Goal: Feedback & Contribution: Contribute content

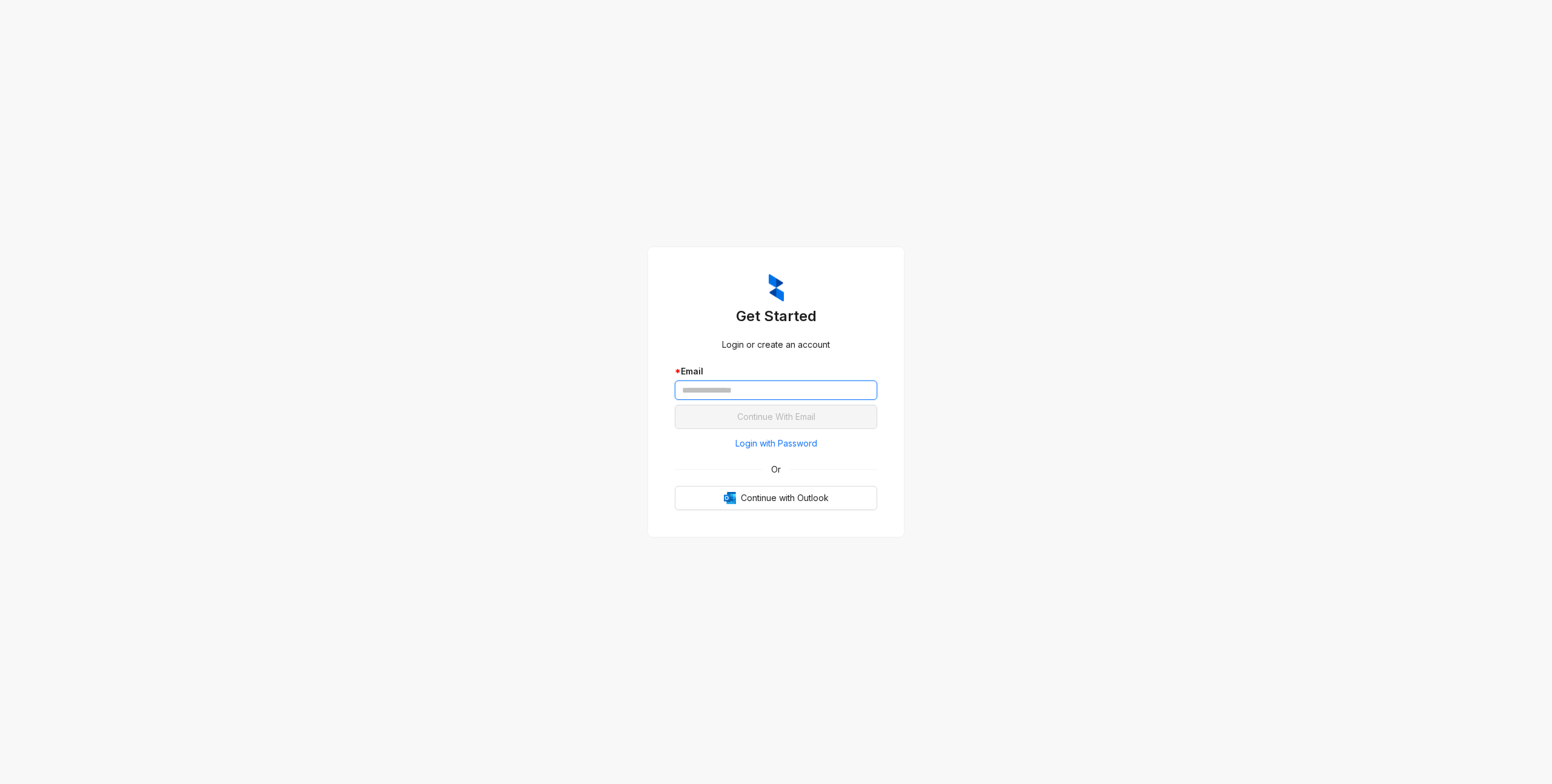
click at [818, 384] on input "text" at bounding box center [776, 390] width 202 height 20
type input "**********"
click at [675, 405] on button "Continue With Email" at bounding box center [776, 417] width 202 height 24
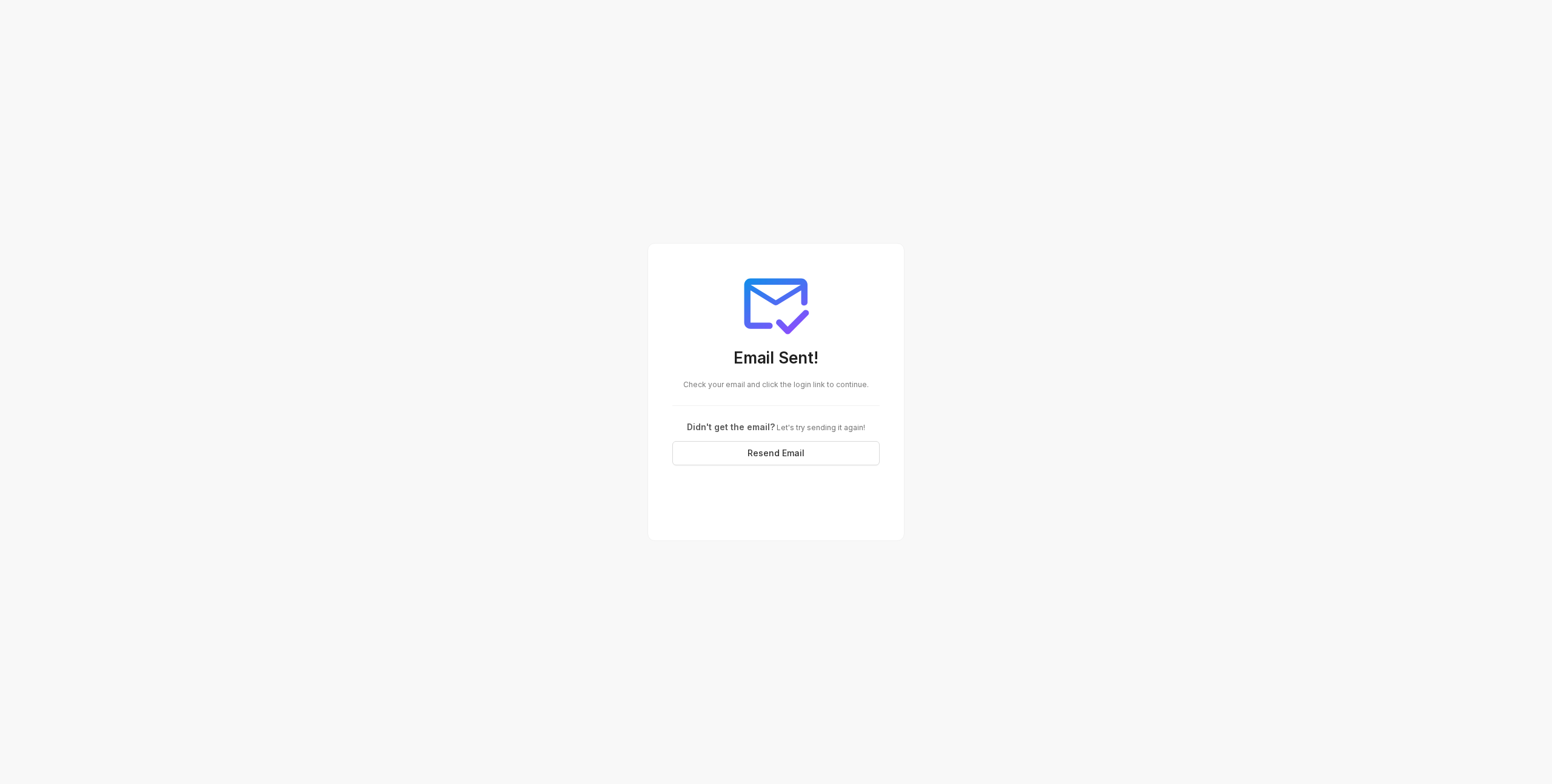
click at [1252, 171] on div "Email Sent! Check your email and click the login link to continue. Didn't get t…" at bounding box center [776, 392] width 1552 height 784
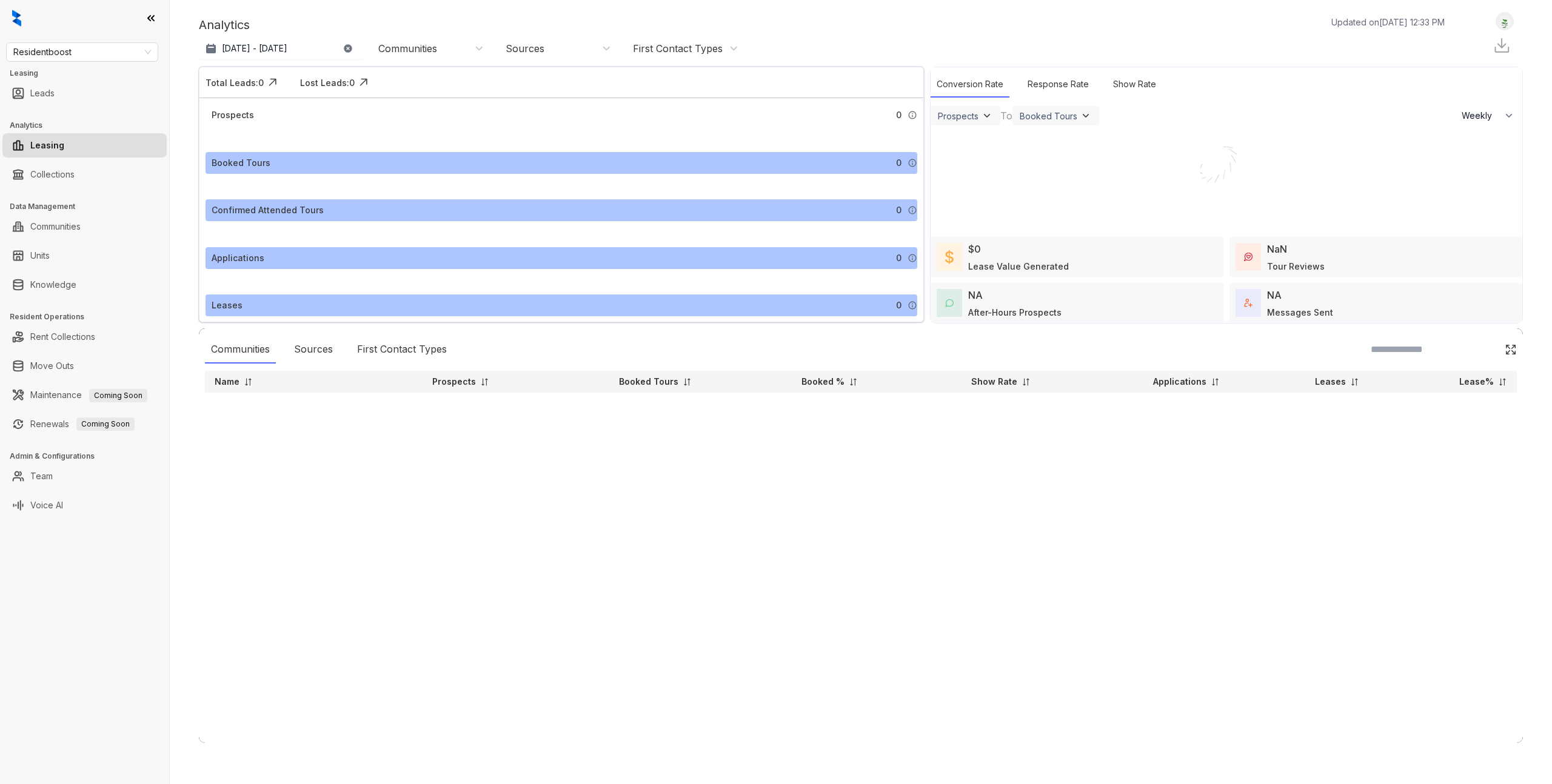
select select "******"
click at [576, 539] on div "Communities Sources First Contact Types Name Prospects Booked Tours Booked % Sh…" at bounding box center [861, 536] width 1324 height 415
drag, startPoint x: 572, startPoint y: 538, endPoint x: 562, endPoint y: 513, distance: 26.9
click at [572, 538] on div "Communities Sources First Contact Types Name Prospects Booked Tours Booked % Sh…" at bounding box center [861, 536] width 1324 height 415
click at [434, 474] on div "Communities Sources First Contact Types Name Prospects Booked Tours Booked % Sh…" at bounding box center [861, 536] width 1324 height 415
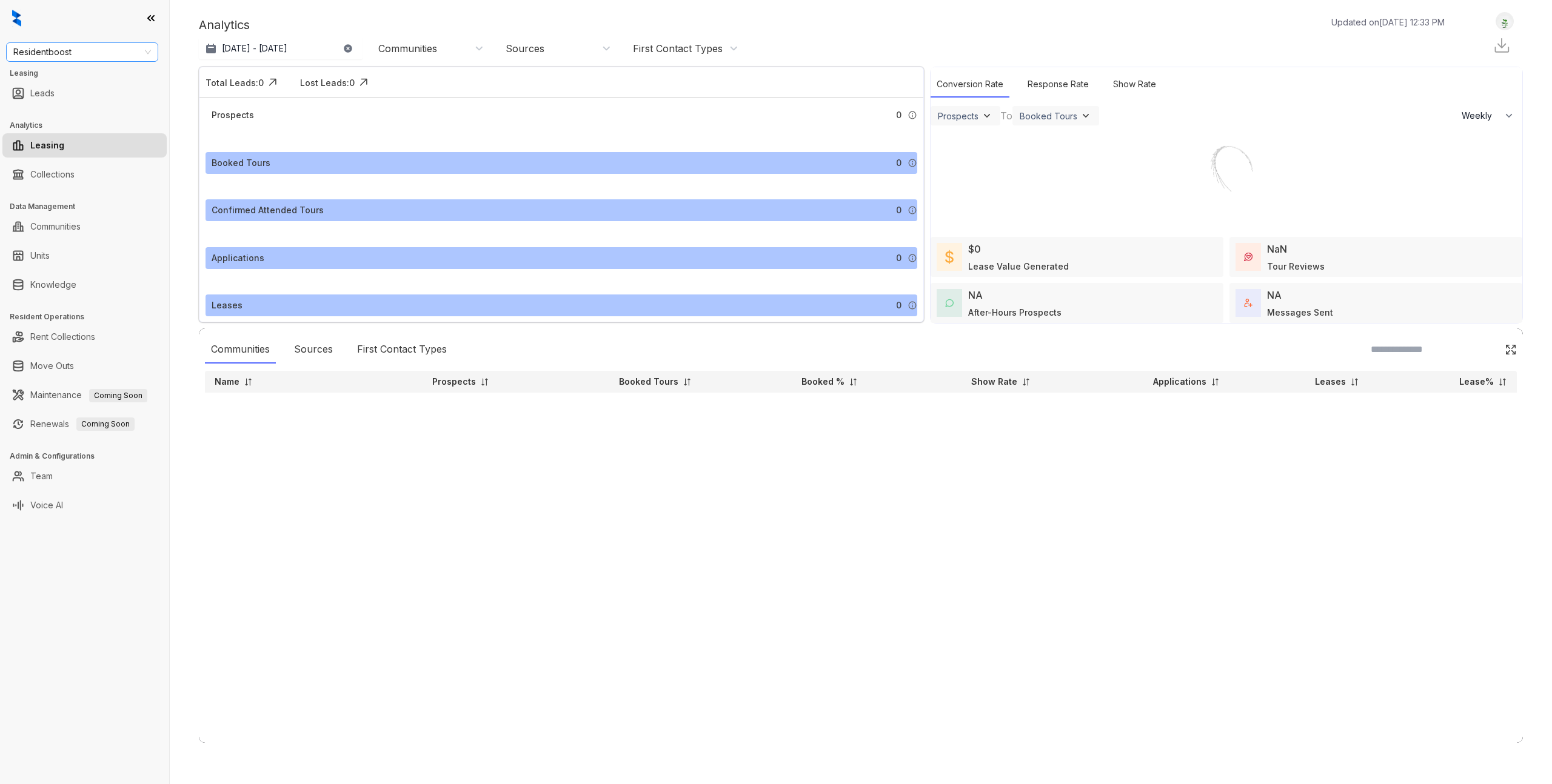
click at [147, 43] on span "Residentboost" at bounding box center [82, 52] width 138 height 18
click at [60, 101] on div "Air Communities" at bounding box center [82, 95] width 133 height 13
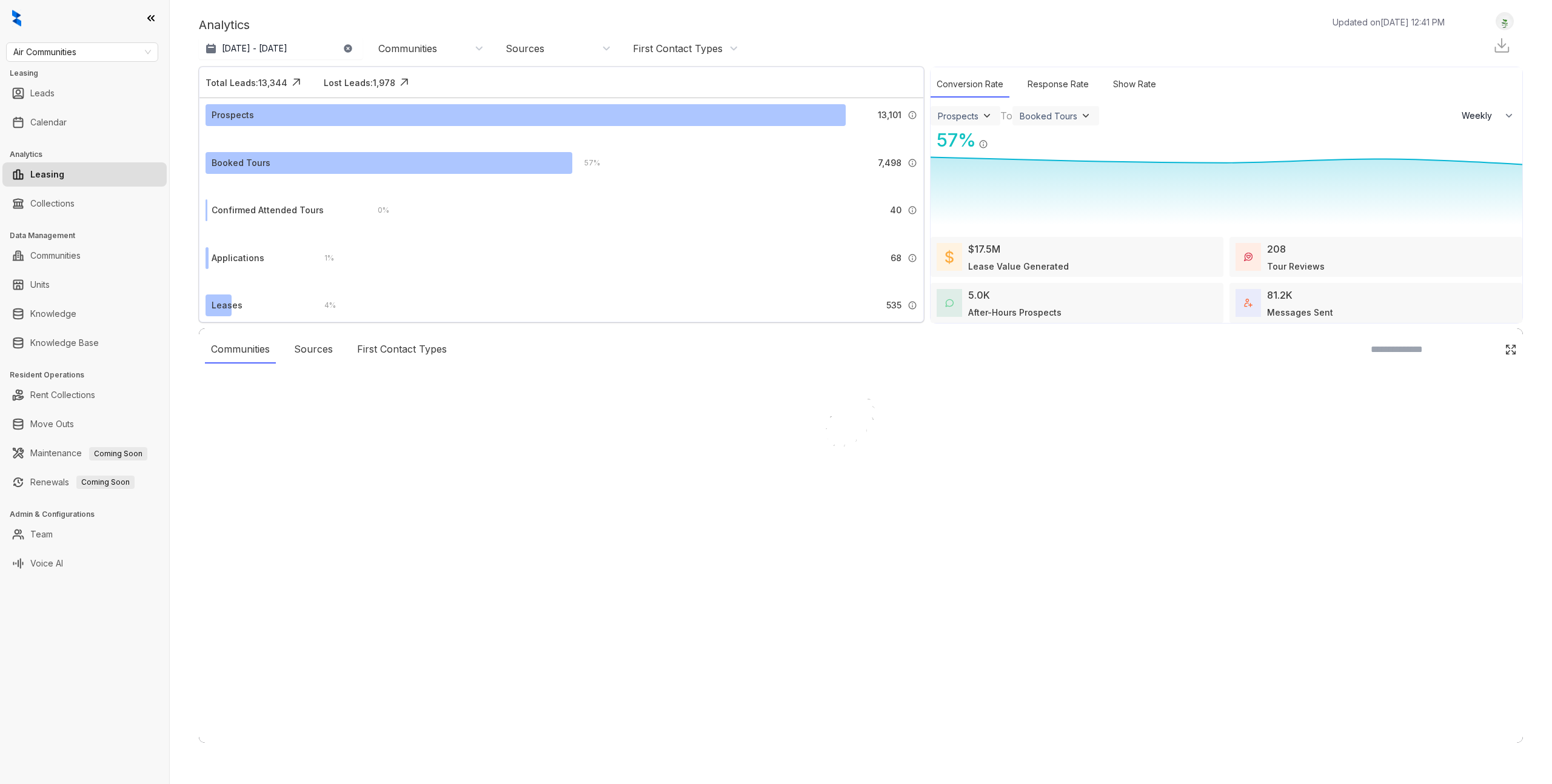
select select "******"
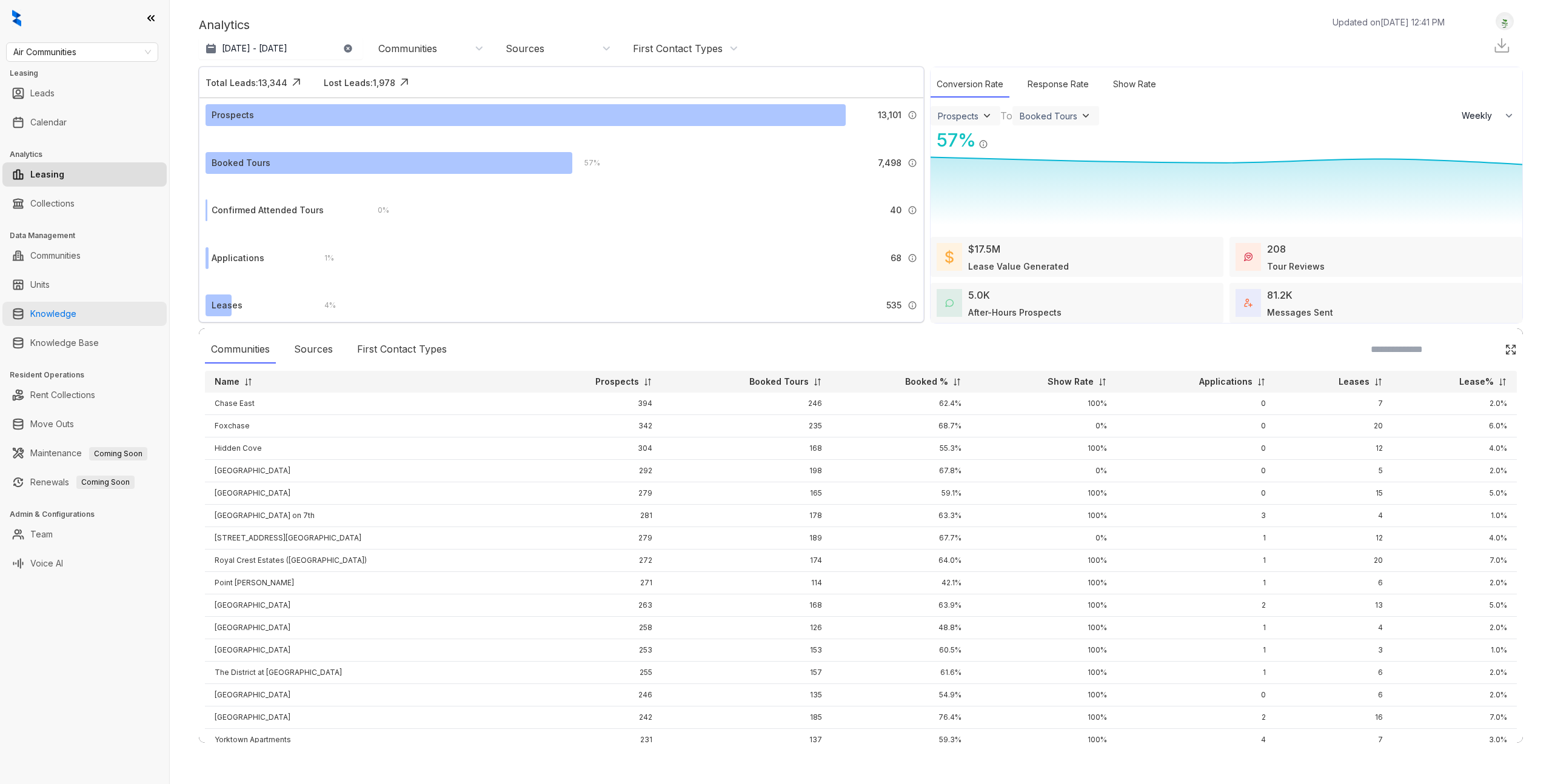
click at [77, 324] on link "Knowledge" at bounding box center [53, 314] width 46 height 24
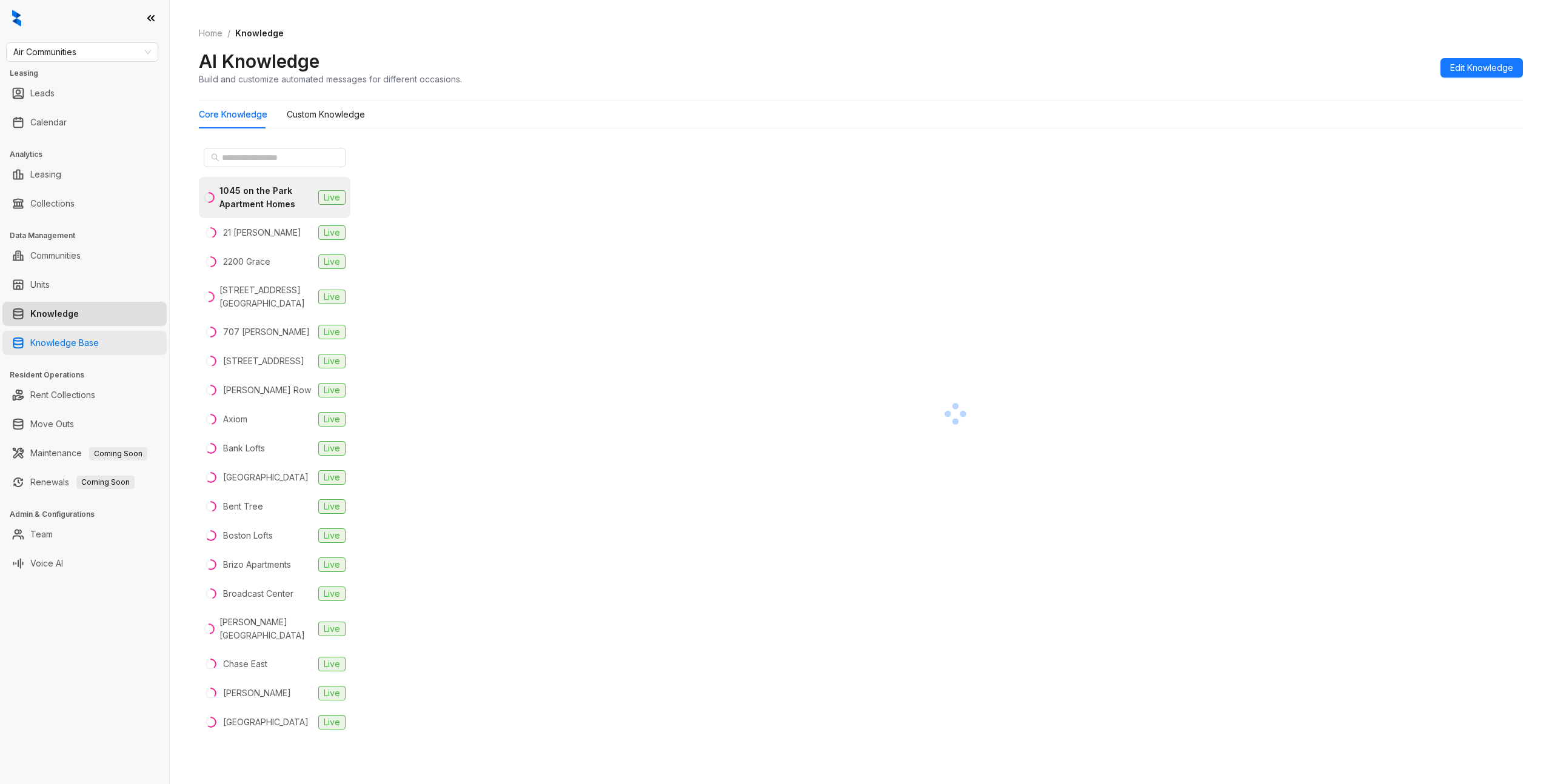
click at [77, 338] on link "Knowledge Base" at bounding box center [65, 343] width 68 height 24
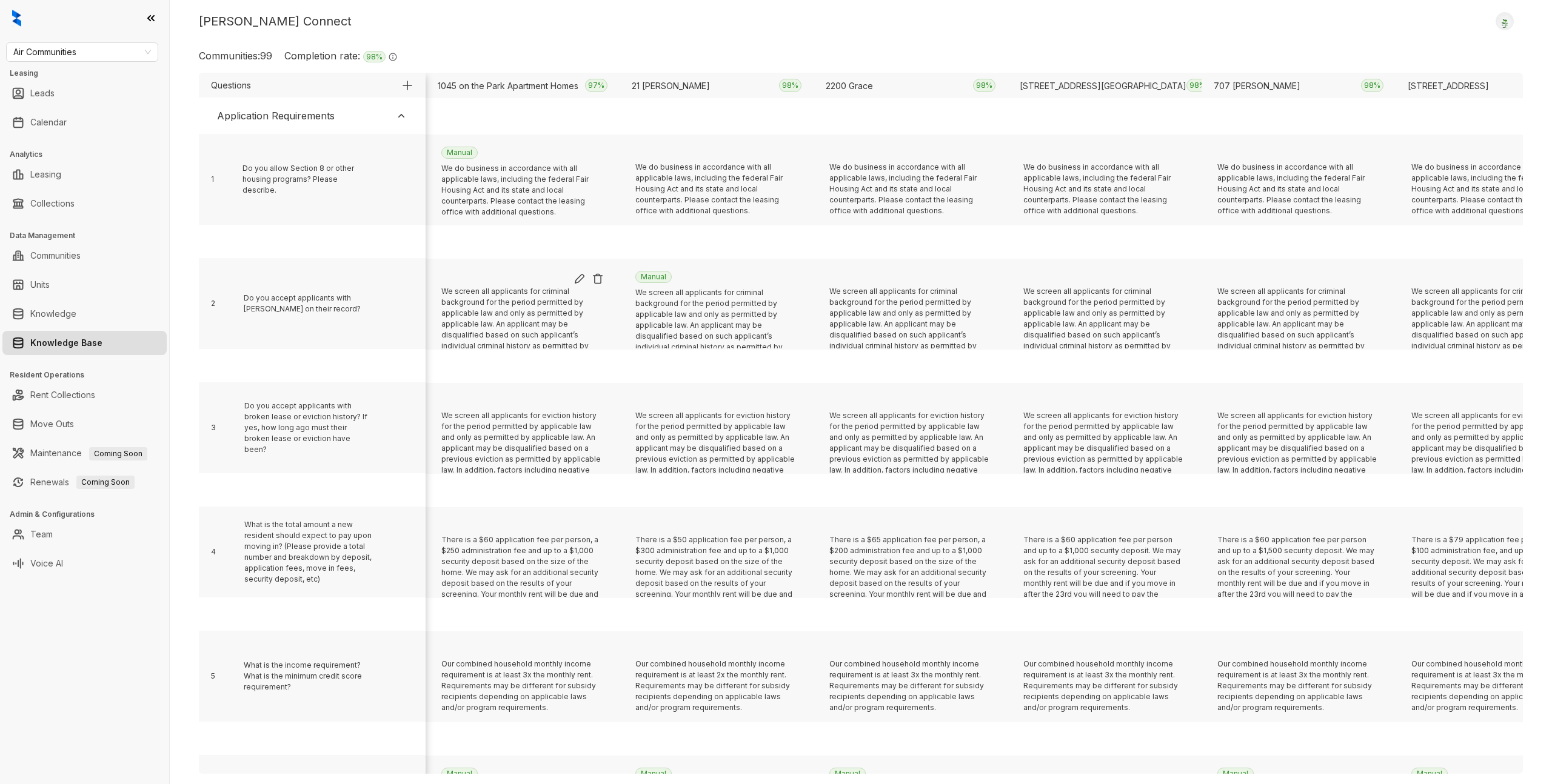
drag, startPoint x: 578, startPoint y: 279, endPoint x: 625, endPoint y: 331, distance: 70.1
click at [578, 279] on img at bounding box center [579, 278] width 12 height 12
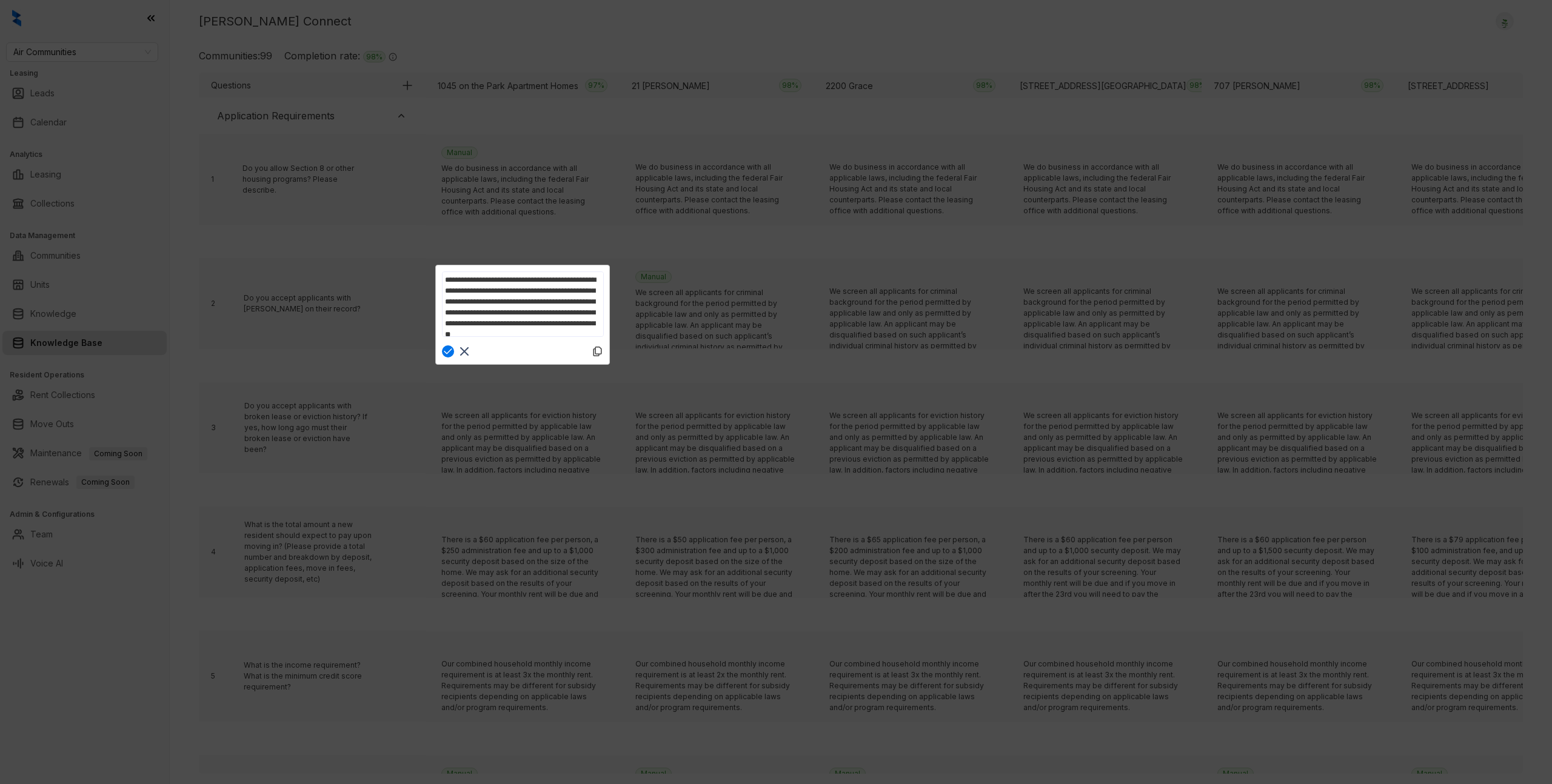
scroll to position [3, 0]
drag, startPoint x: 467, startPoint y: 353, endPoint x: 643, endPoint y: 749, distance: 433.3
click at [467, 353] on icon at bounding box center [464, 352] width 15 height 15
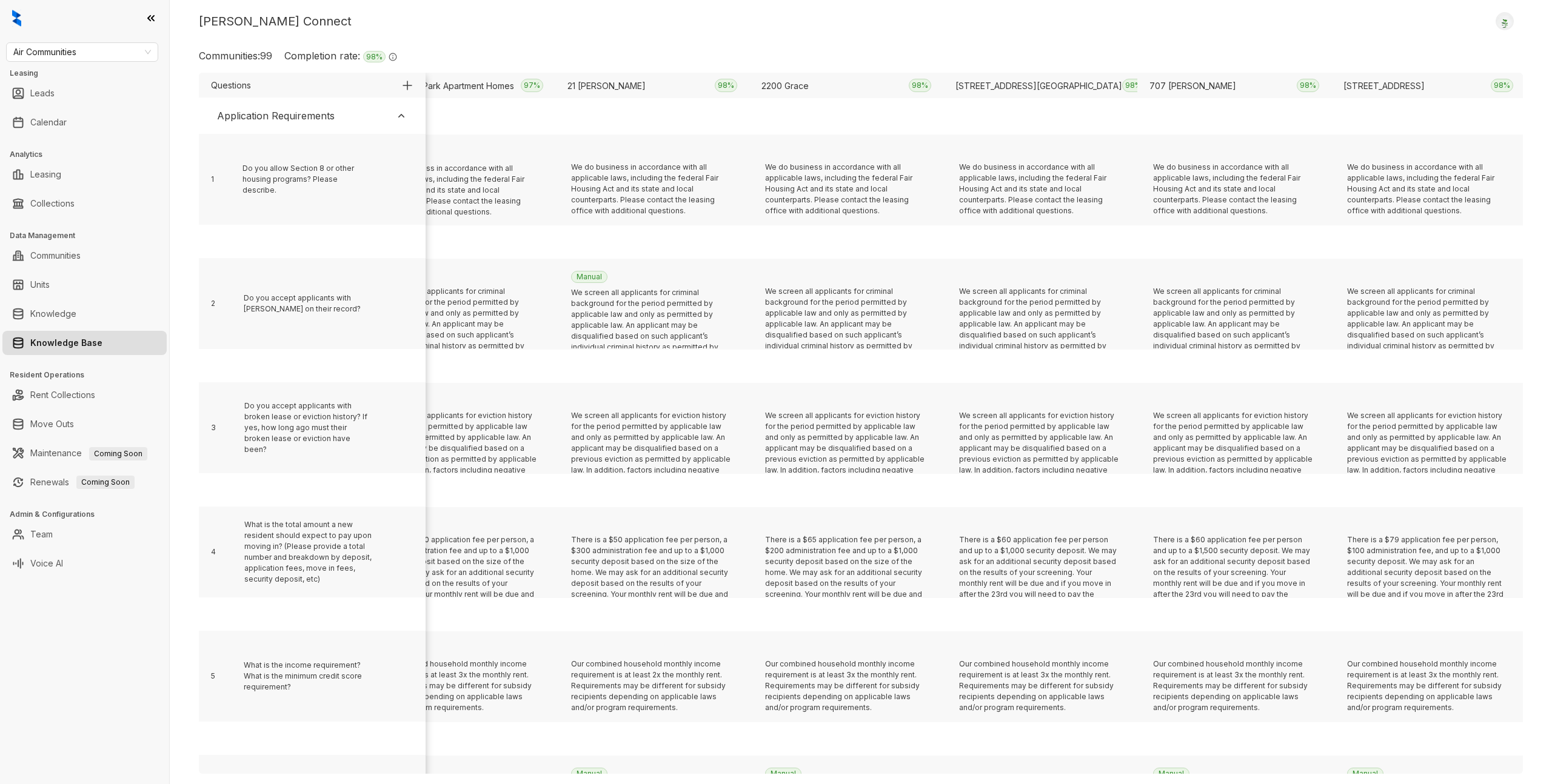
scroll to position [0, 0]
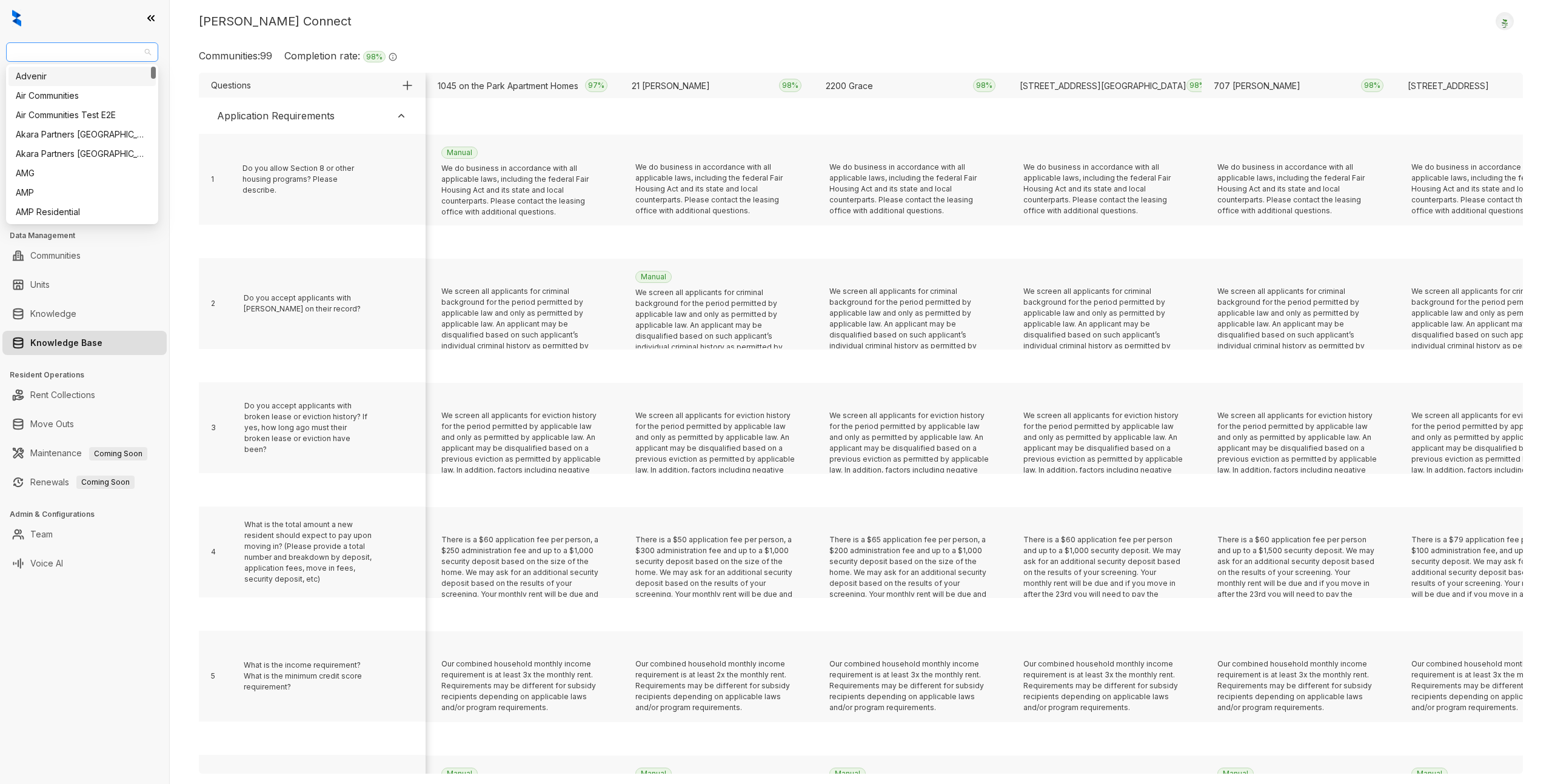
click at [121, 42] on div "Air Communities" at bounding box center [82, 52] width 152 height 20
type input "***"
click at [107, 77] on div "Haus Group" at bounding box center [82, 76] width 133 height 13
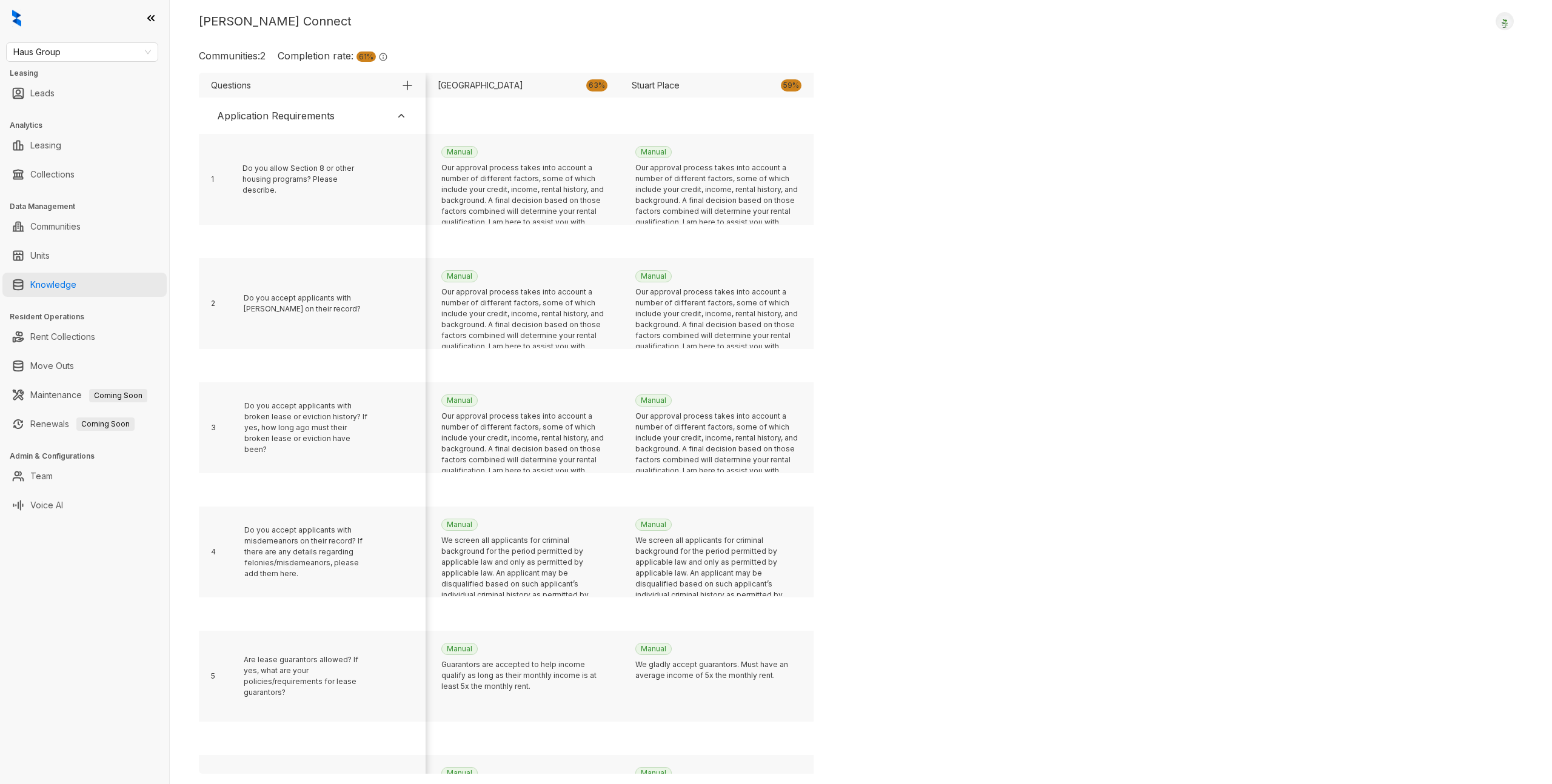
click at [34, 280] on link "Knowledge" at bounding box center [53, 285] width 46 height 24
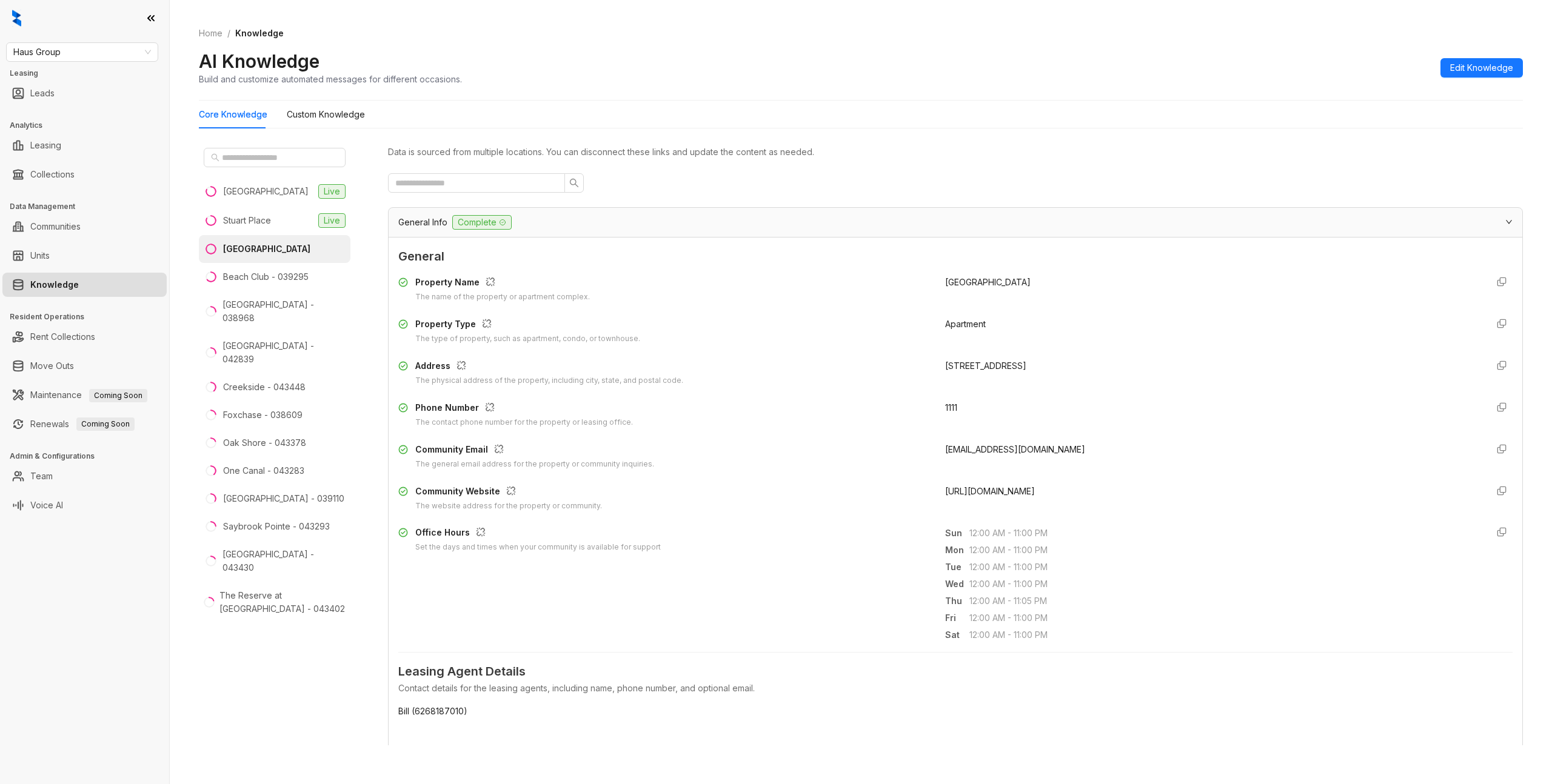
click at [557, 208] on div "General Info Complete" at bounding box center [955, 223] width 1134 height 29
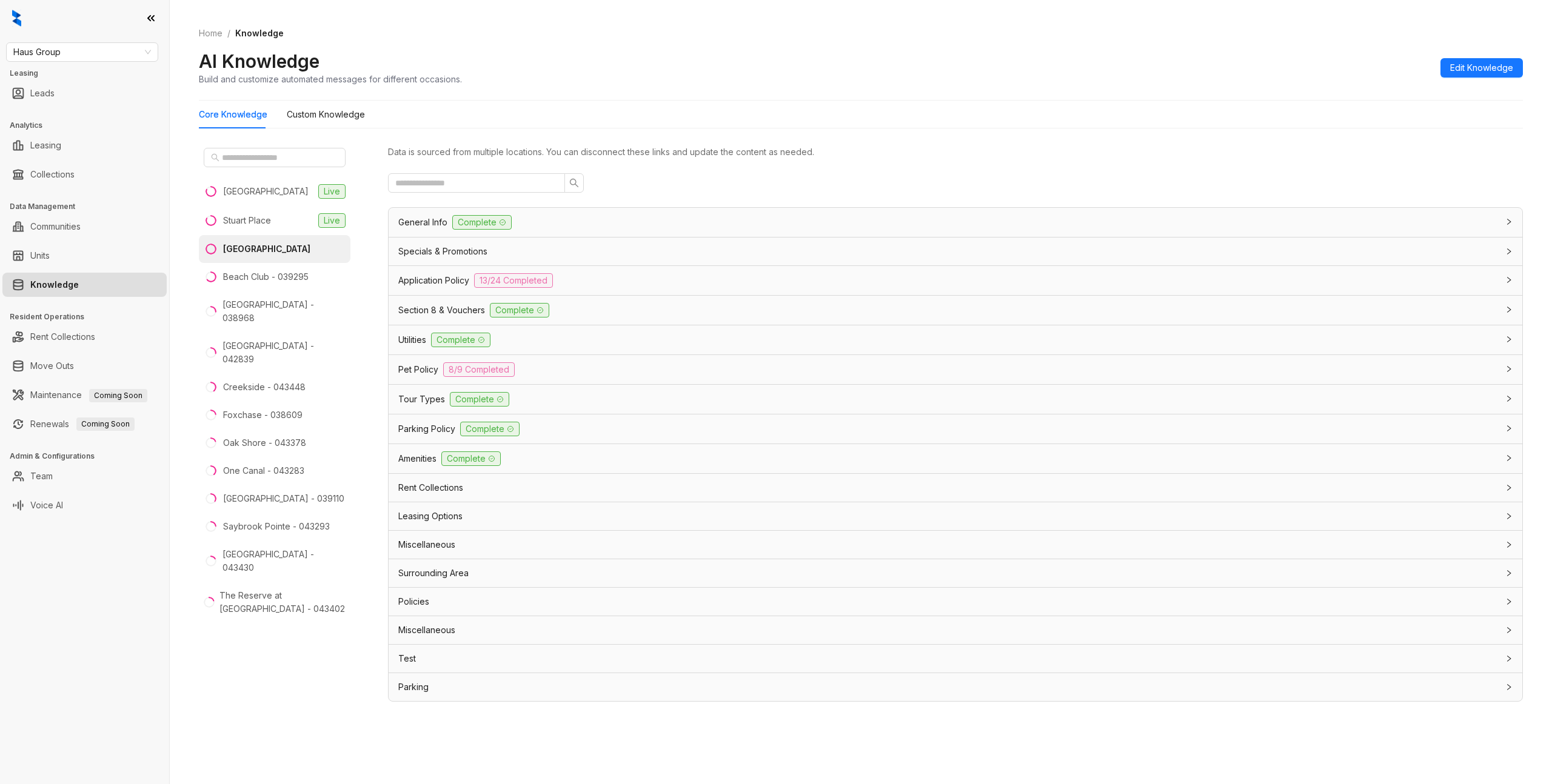
click at [416, 370] on span "Pet Policy" at bounding box center [418, 369] width 40 height 13
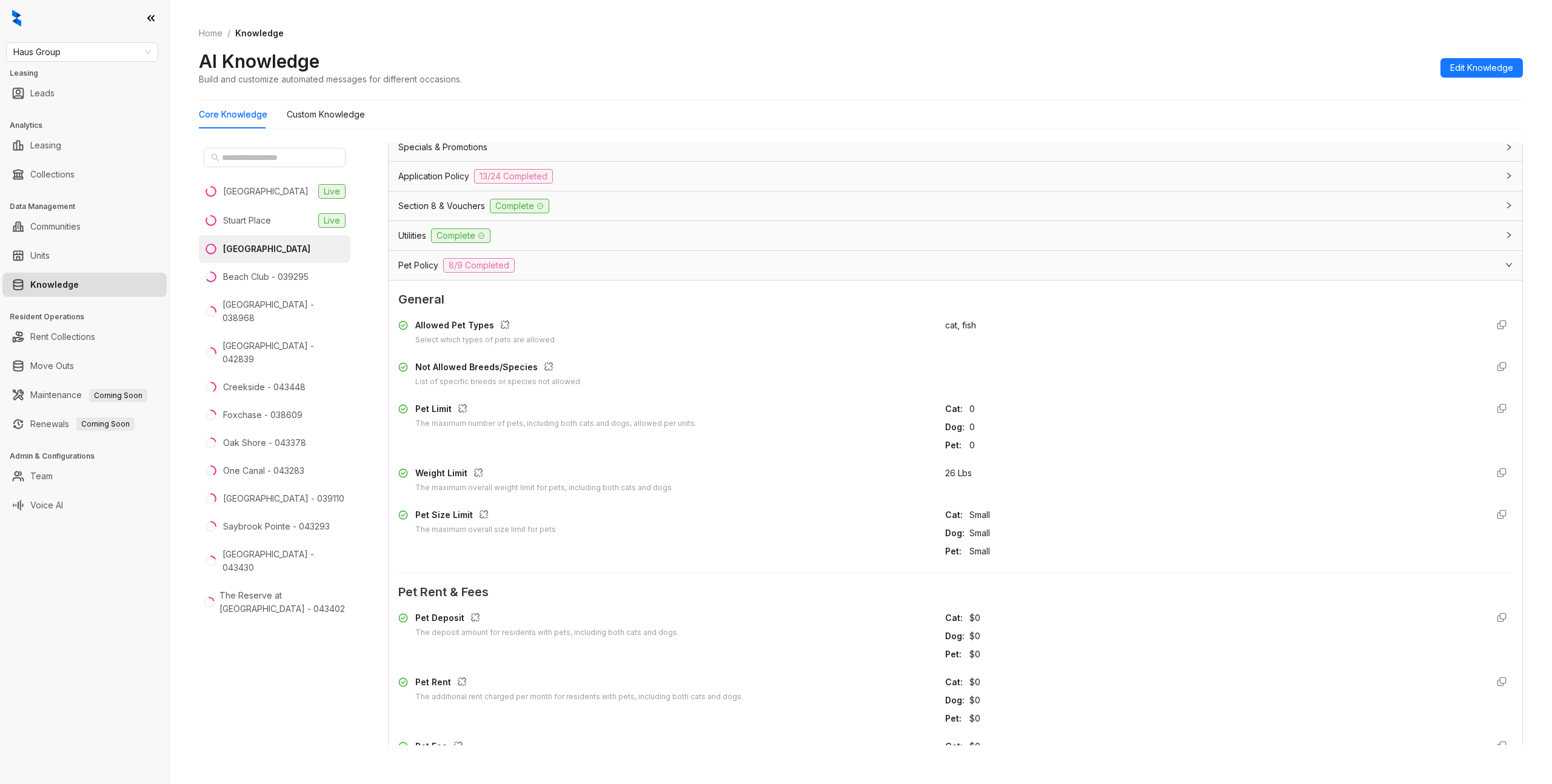
scroll to position [107, 0]
drag, startPoint x: 839, startPoint y: 8, endPoint x: 844, endPoint y: 1, distance: 8.6
click at [839, 8] on div "Home / Knowledge AI Knowledge Build and customize automated messages for differ…" at bounding box center [861, 392] width 1383 height 784
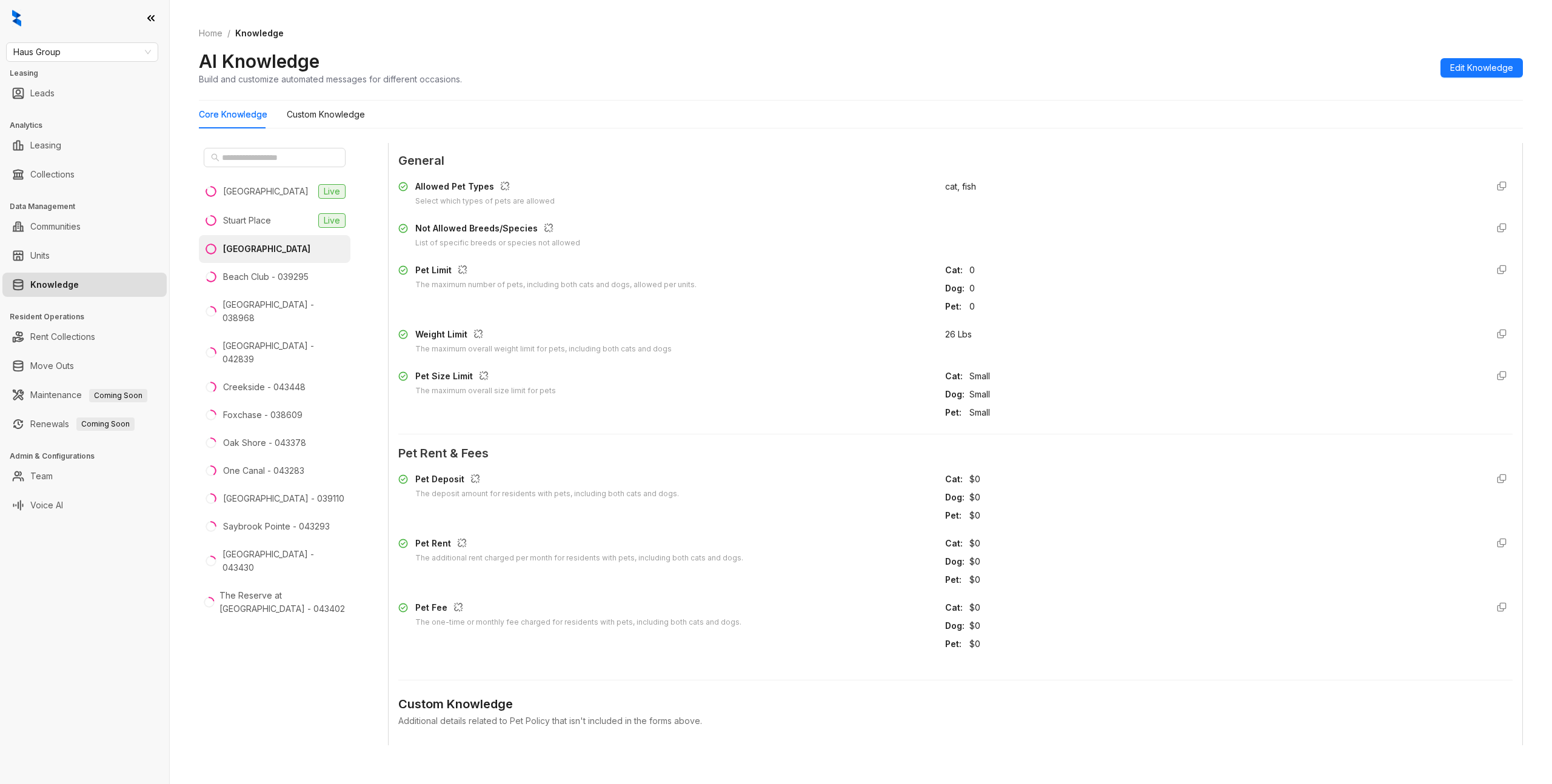
scroll to position [310, 0]
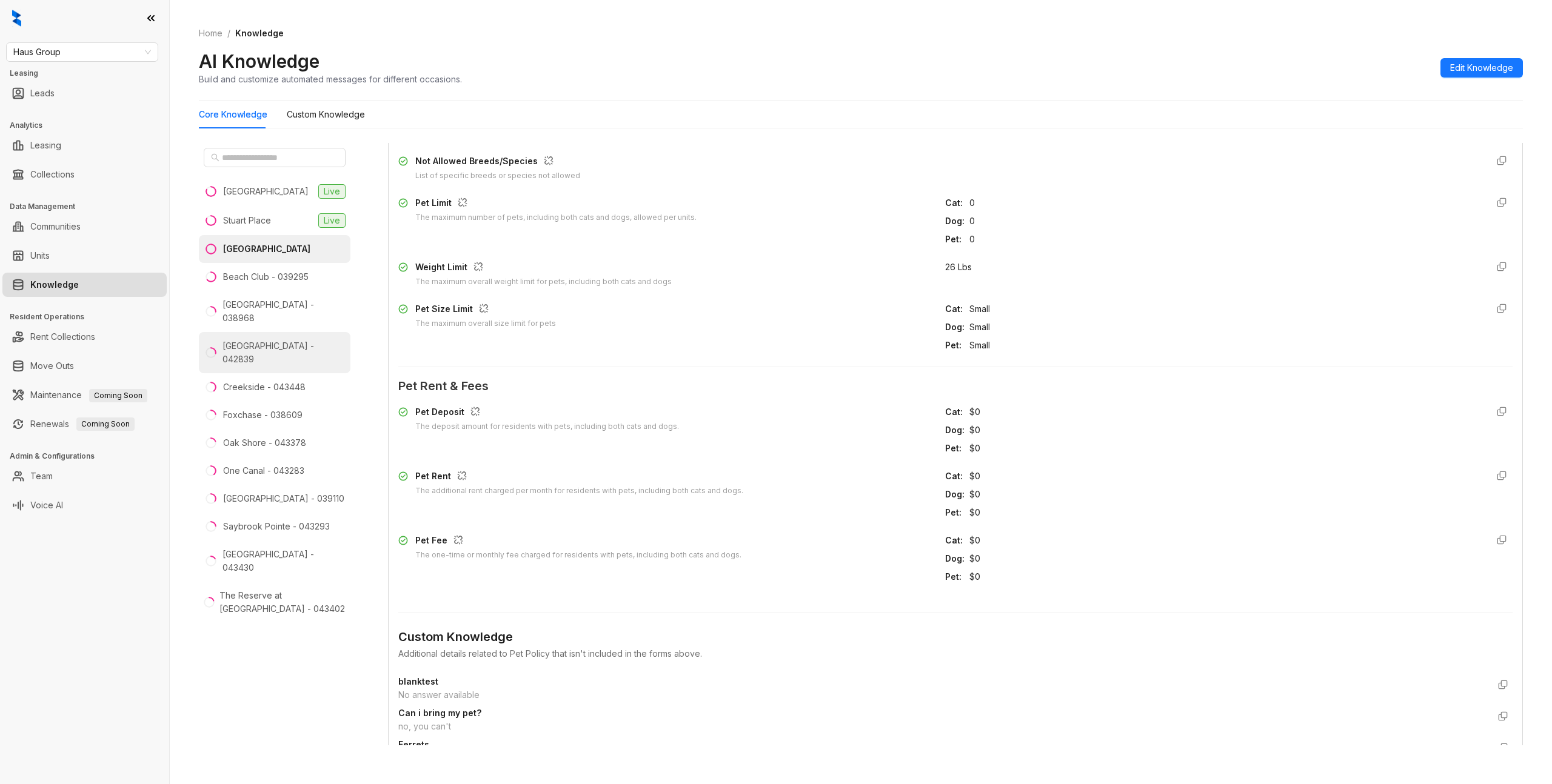
click at [240, 332] on li "[GEOGRAPHIC_DATA] - 042839" at bounding box center [274, 352] width 152 height 41
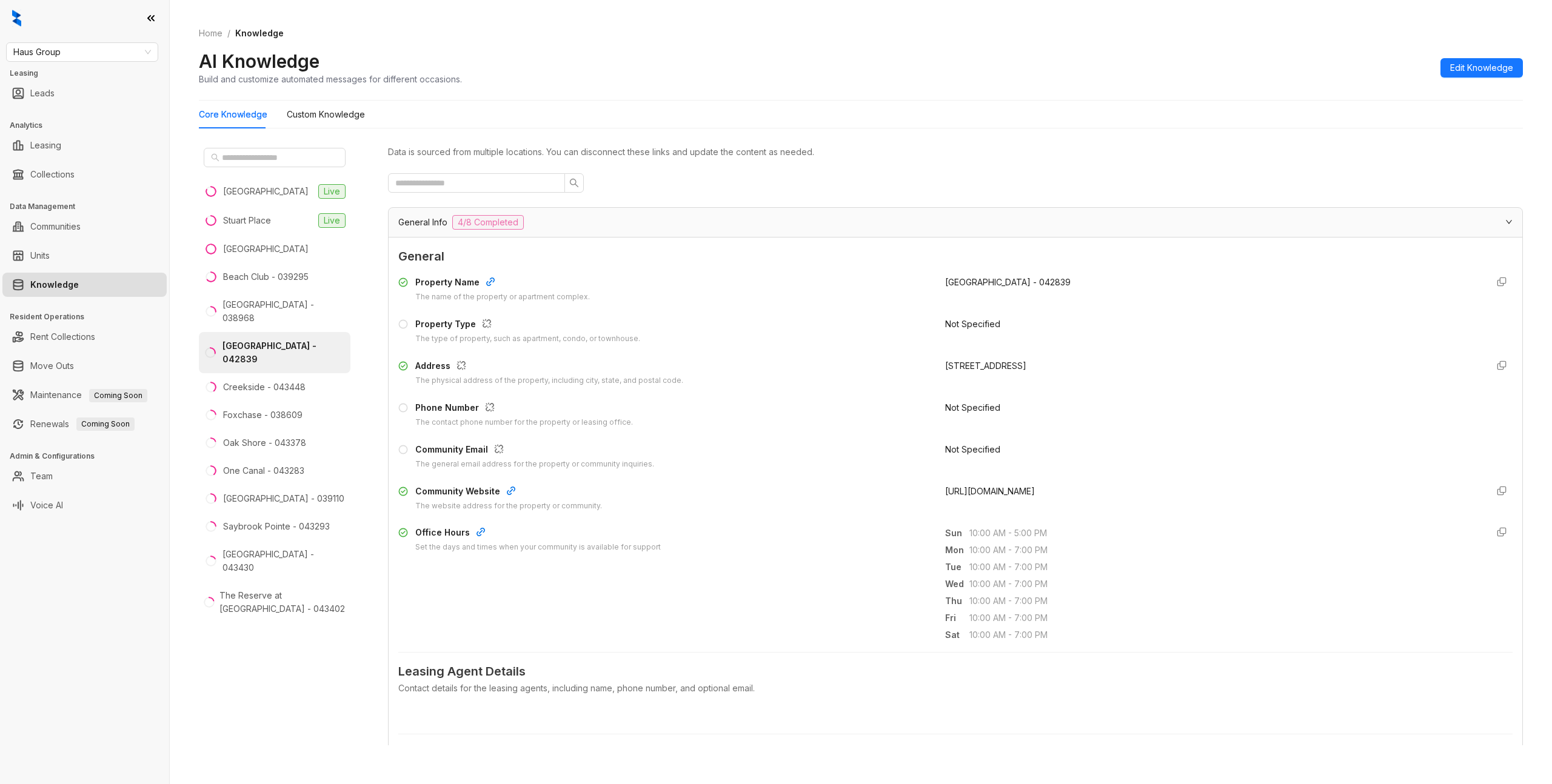
click at [619, 222] on div "General Info 4/8 Completed" at bounding box center [948, 222] width 1100 height 15
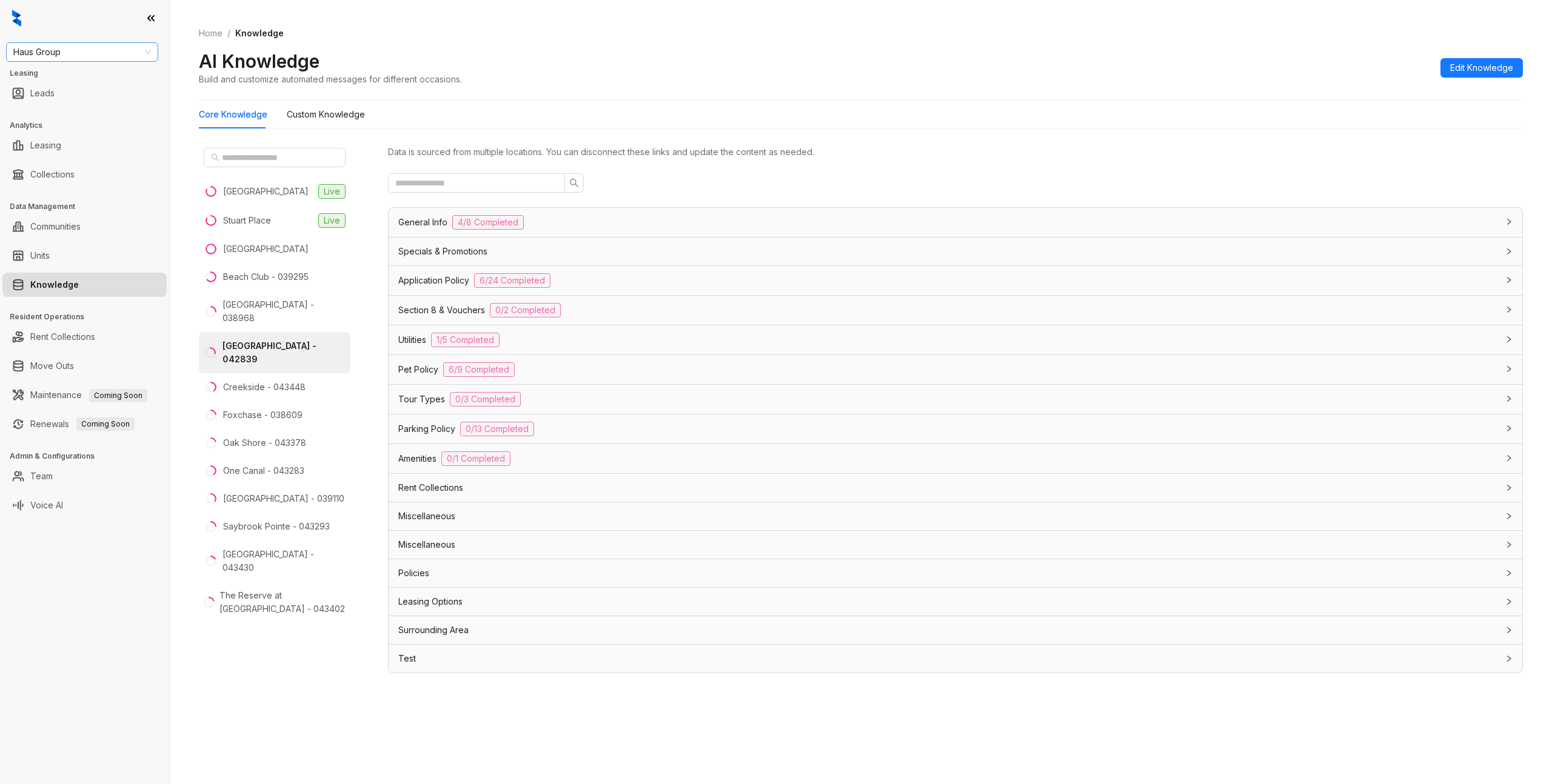
click at [121, 56] on span "Haus Group" at bounding box center [82, 52] width 138 height 18
type input "***"
click at [104, 75] on div "Air Communities" at bounding box center [82, 76] width 133 height 13
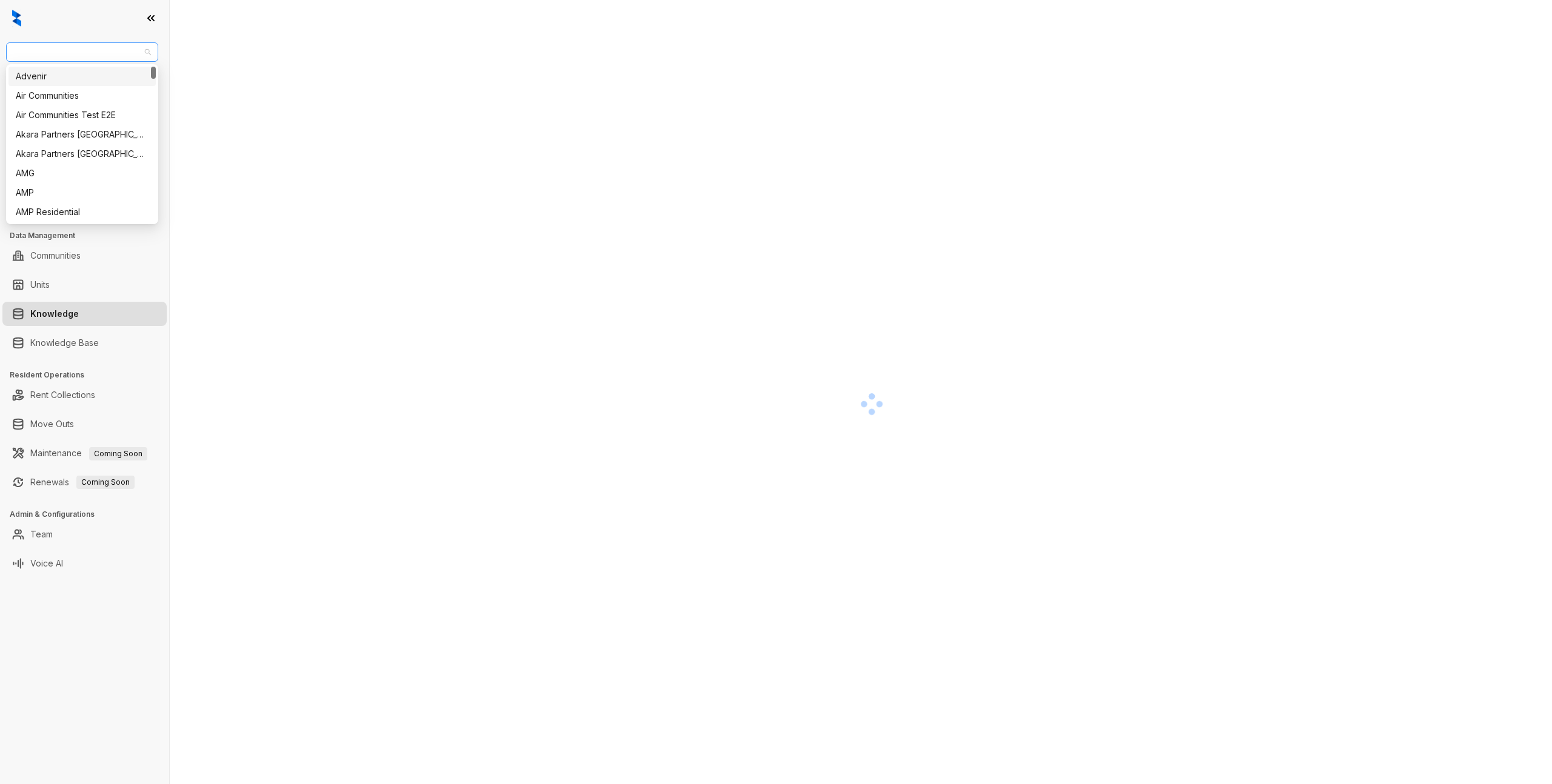
drag, startPoint x: 18, startPoint y: 52, endPoint x: 91, endPoint y: 49, distance: 73.1
click at [92, 51] on span "Air Communities" at bounding box center [82, 52] width 138 height 18
click at [86, 29] on div at bounding box center [84, 18] width 169 height 37
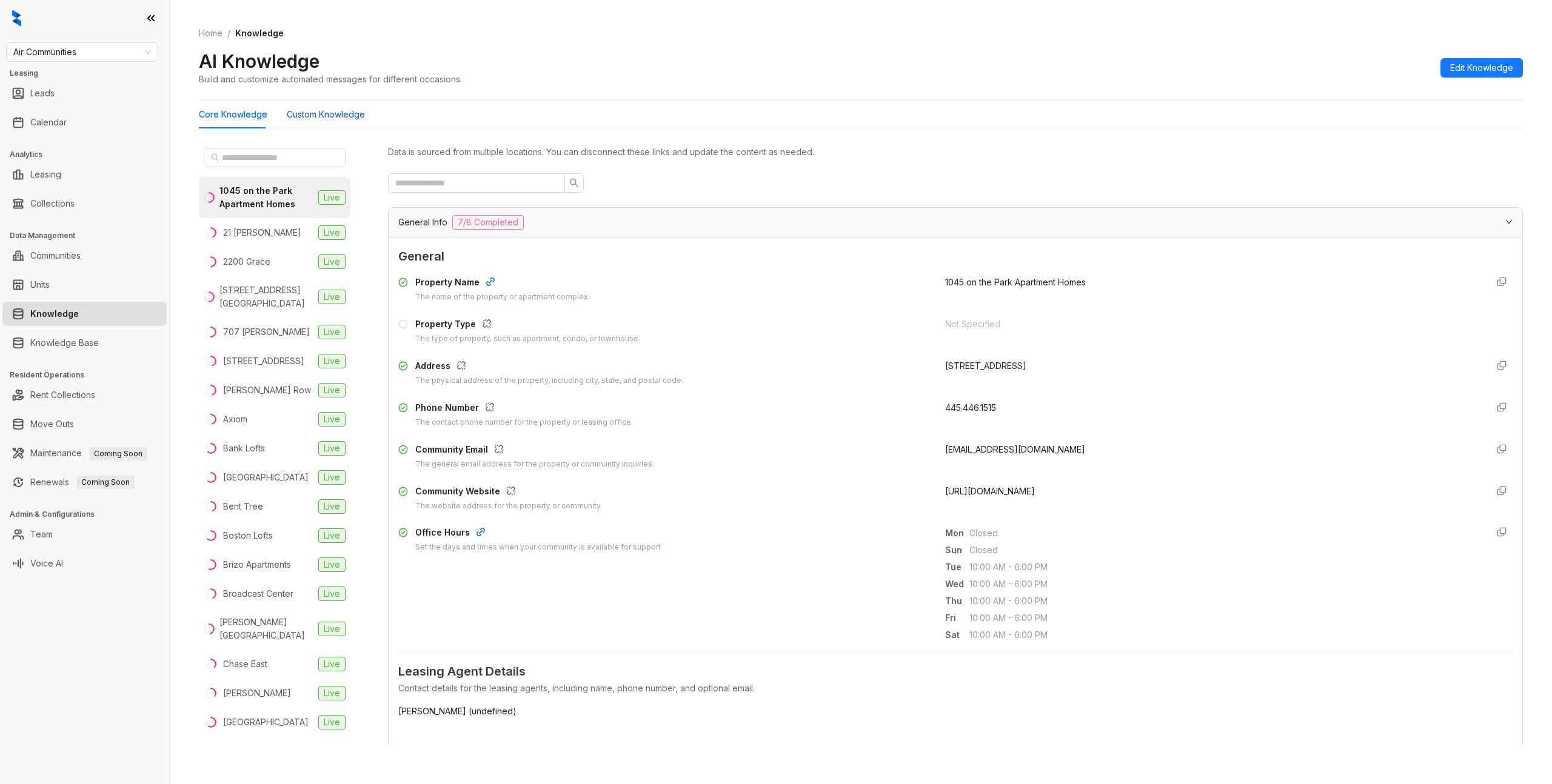
click at [341, 111] on Knowledge "Custom Knowledge" at bounding box center [326, 114] width 78 height 13
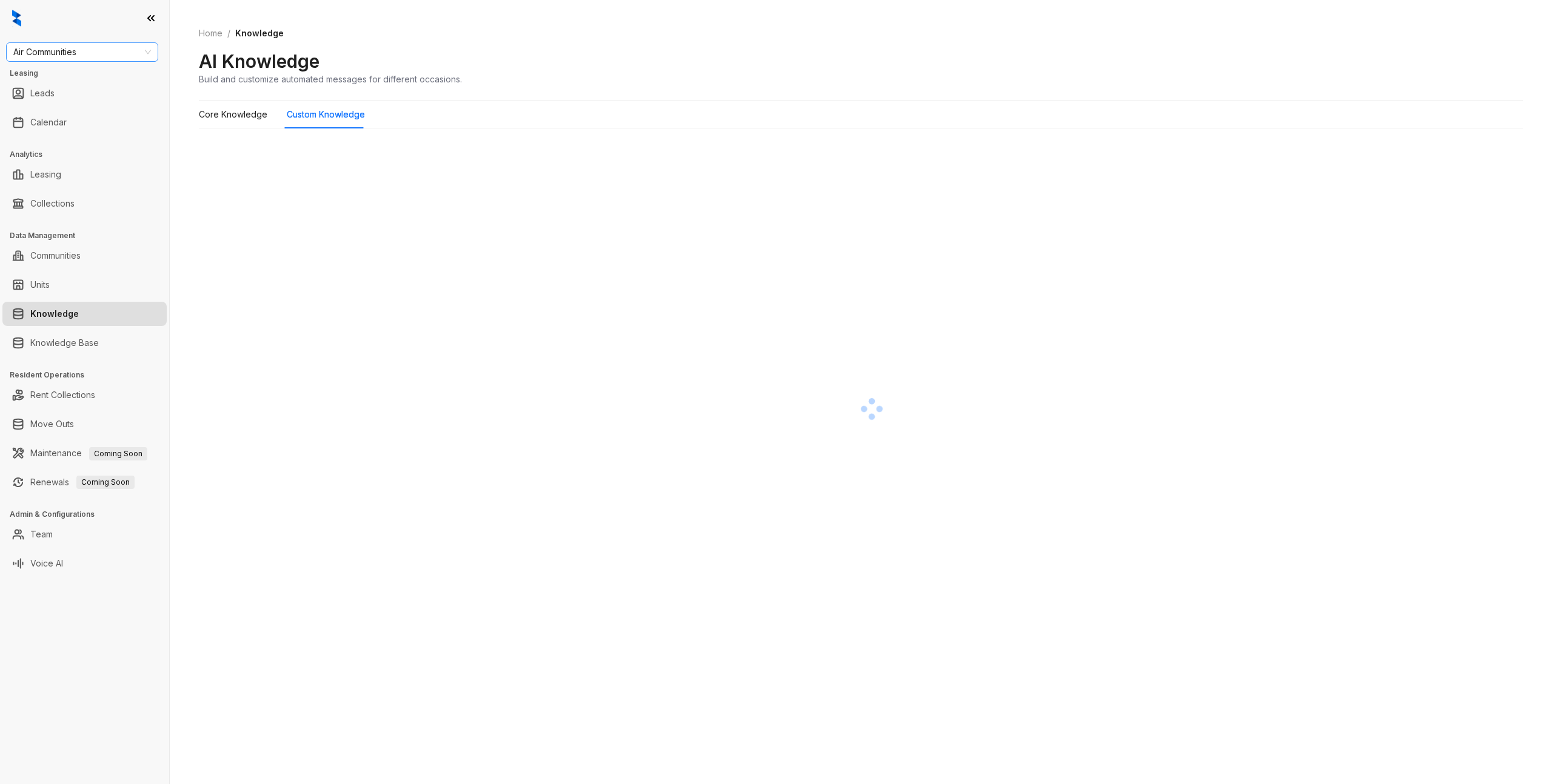
drag, startPoint x: 95, startPoint y: 64, endPoint x: 101, endPoint y: 56, distance: 10.0
click at [95, 64] on div "Air Communities Leasing Leads Calendar Analytics Leasing Collections Data Manag…" at bounding box center [84, 392] width 169 height 784
click at [104, 54] on span "Air Communities" at bounding box center [82, 52] width 138 height 18
type input "****"
click at [81, 82] on div "Haus Group" at bounding box center [82, 76] width 133 height 13
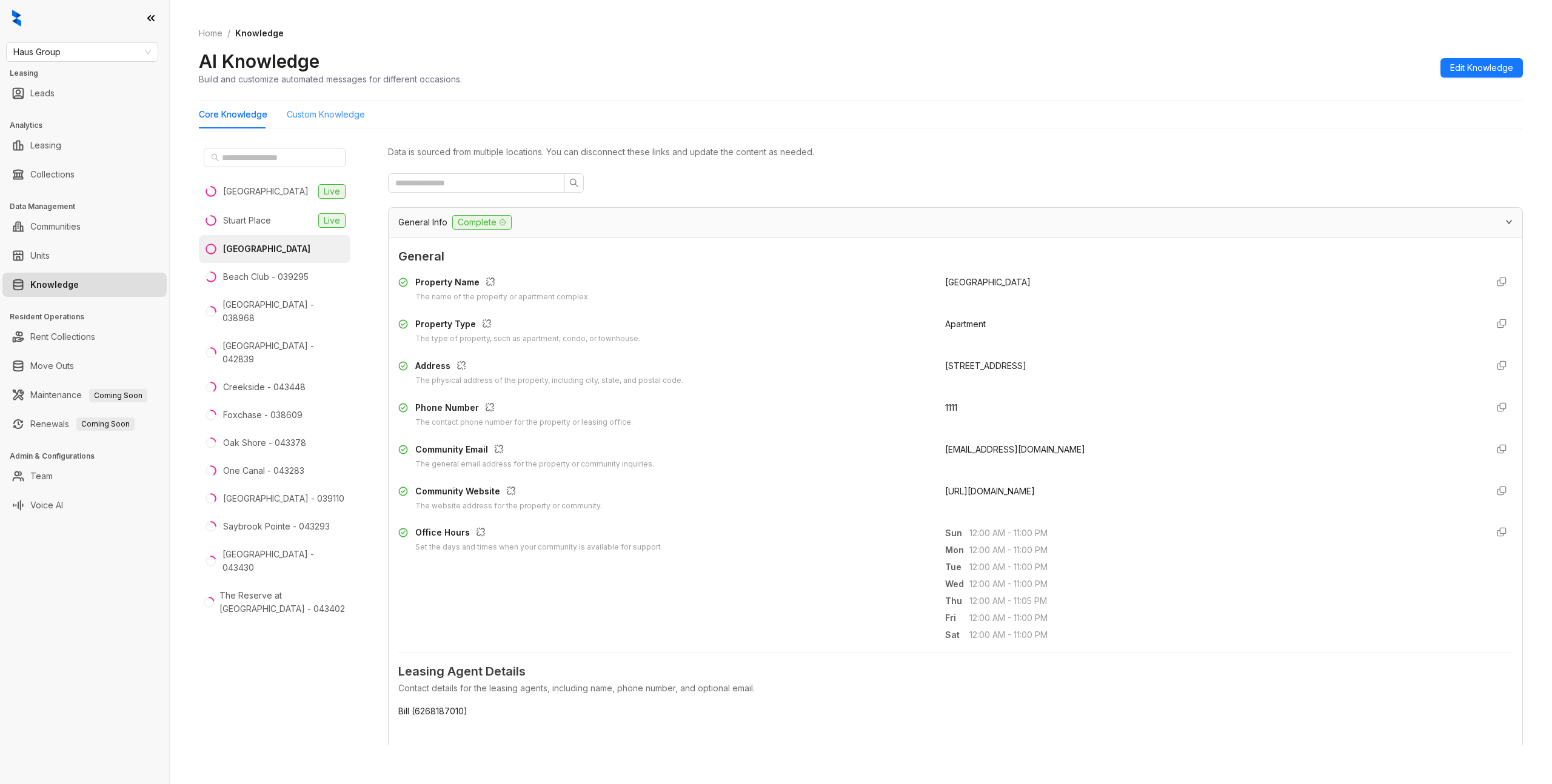
click at [334, 107] on div "Custom Knowledge" at bounding box center [326, 114] width 78 height 28
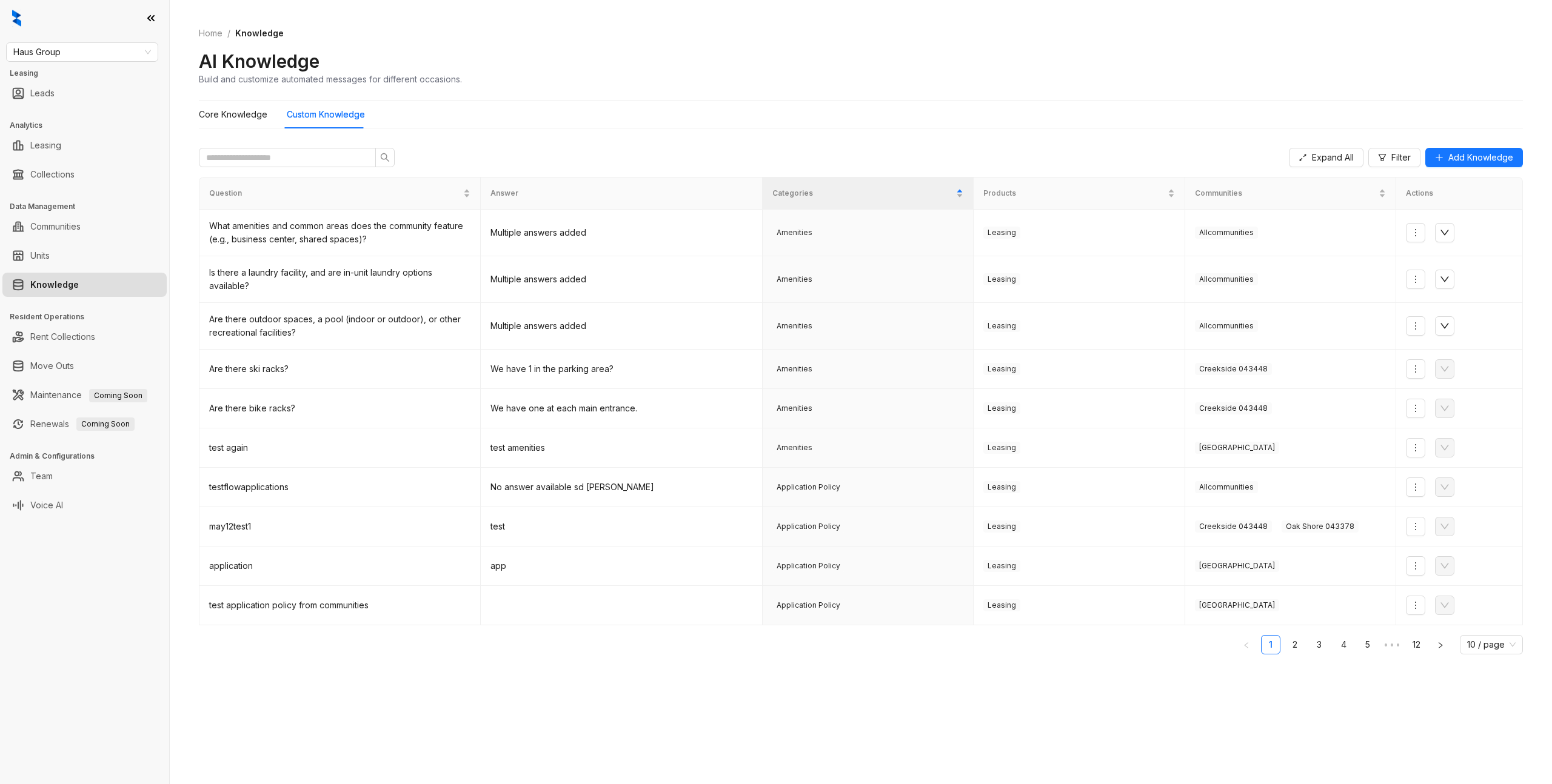
click at [1174, 77] on div "AI Knowledge Build and customize automated messages for different occasions." at bounding box center [861, 68] width 1324 height 36
click at [117, 58] on span "Haus Group" at bounding box center [82, 52] width 138 height 18
type input "***"
click at [110, 73] on div "Air Communities" at bounding box center [82, 76] width 133 height 13
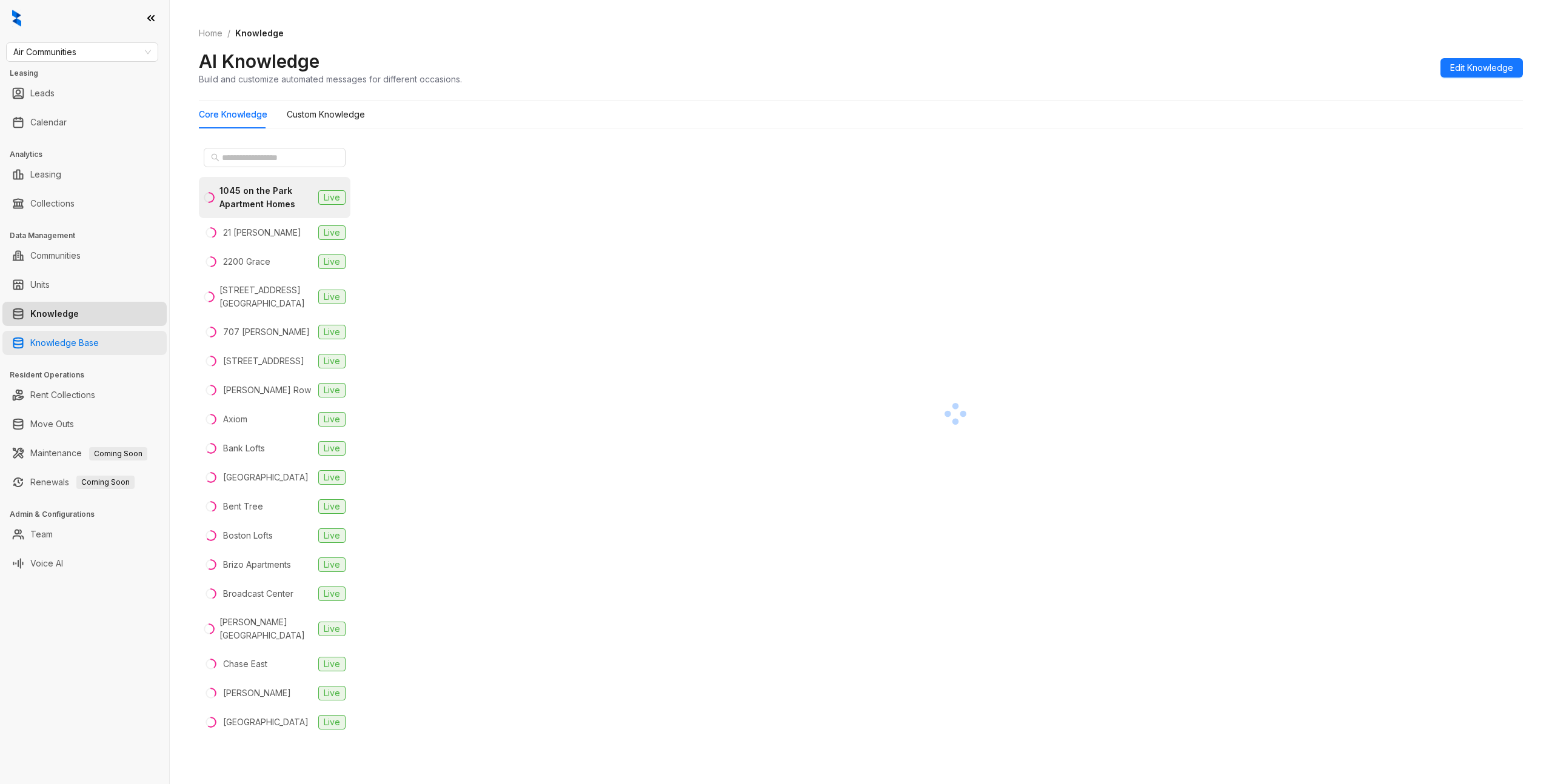
click at [71, 341] on link "Knowledge Base" at bounding box center [65, 343] width 68 height 24
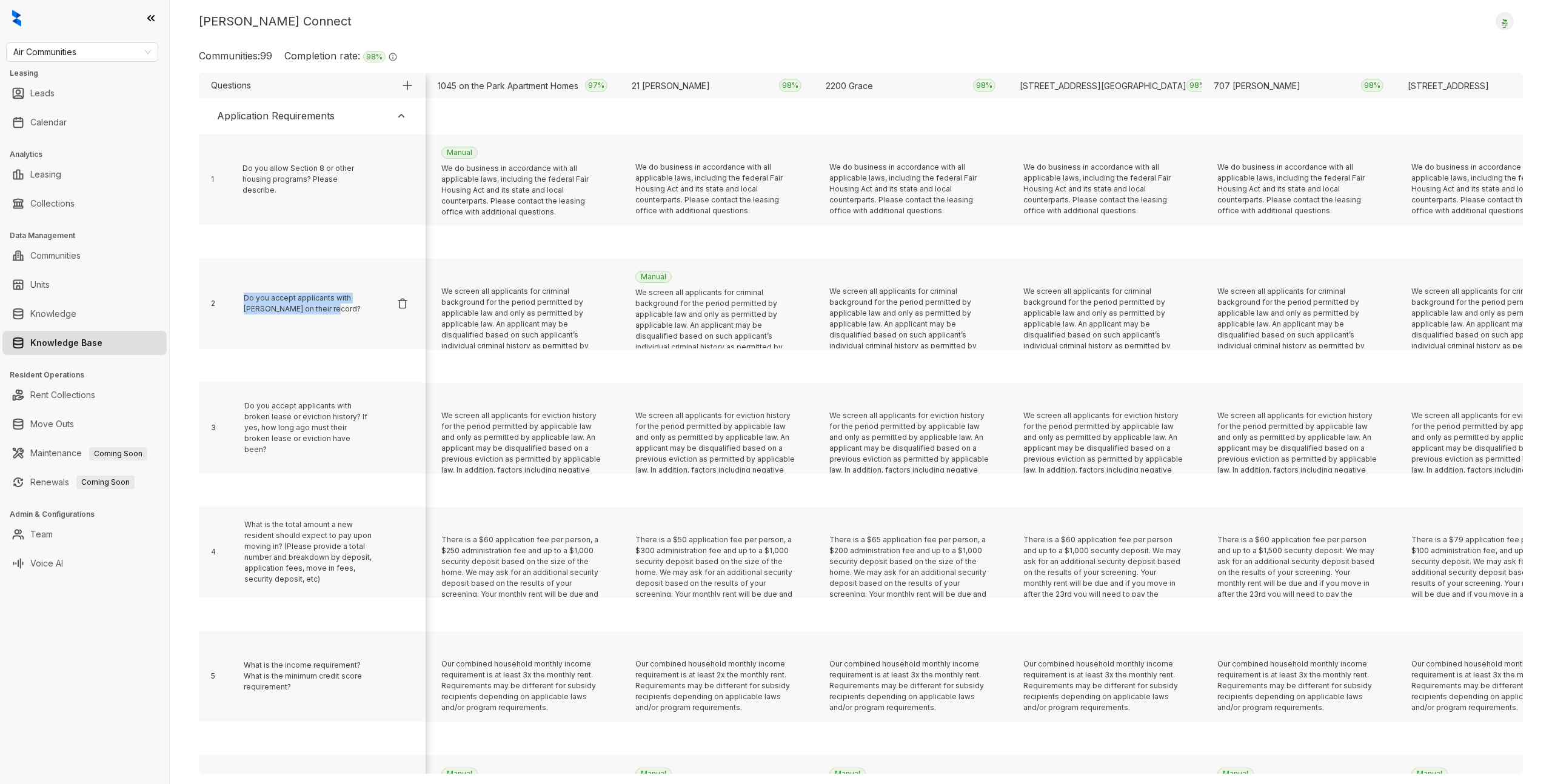
drag, startPoint x: 331, startPoint y: 310, endPoint x: 238, endPoint y: 295, distance: 94.2
click at [238, 295] on div "2 Do you accept applicants with felonies on their record?" at bounding box center [312, 303] width 214 height 34
copy div "Do you accept applicants with felonies on their record?"
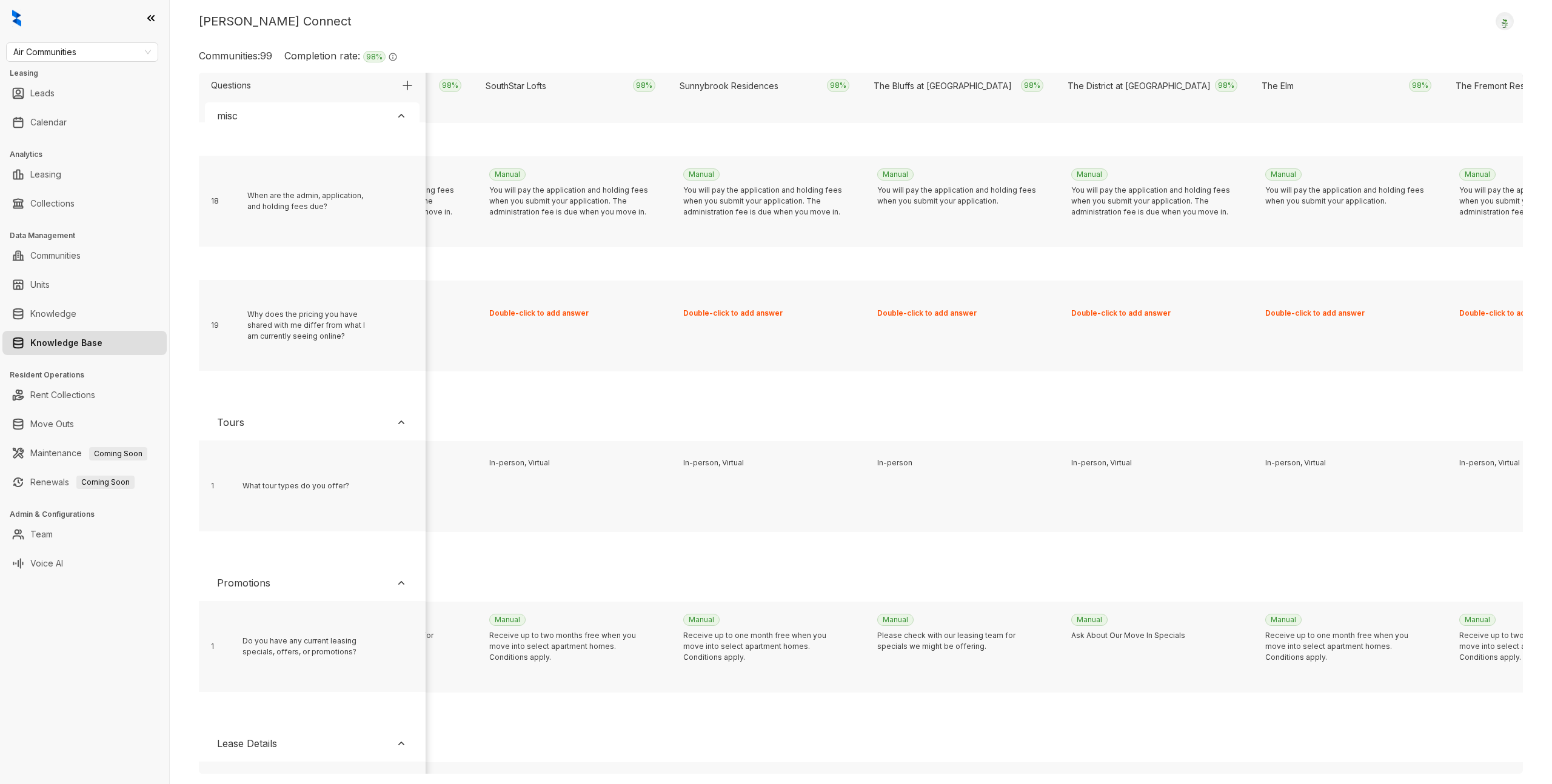
scroll to position [4684, 14193]
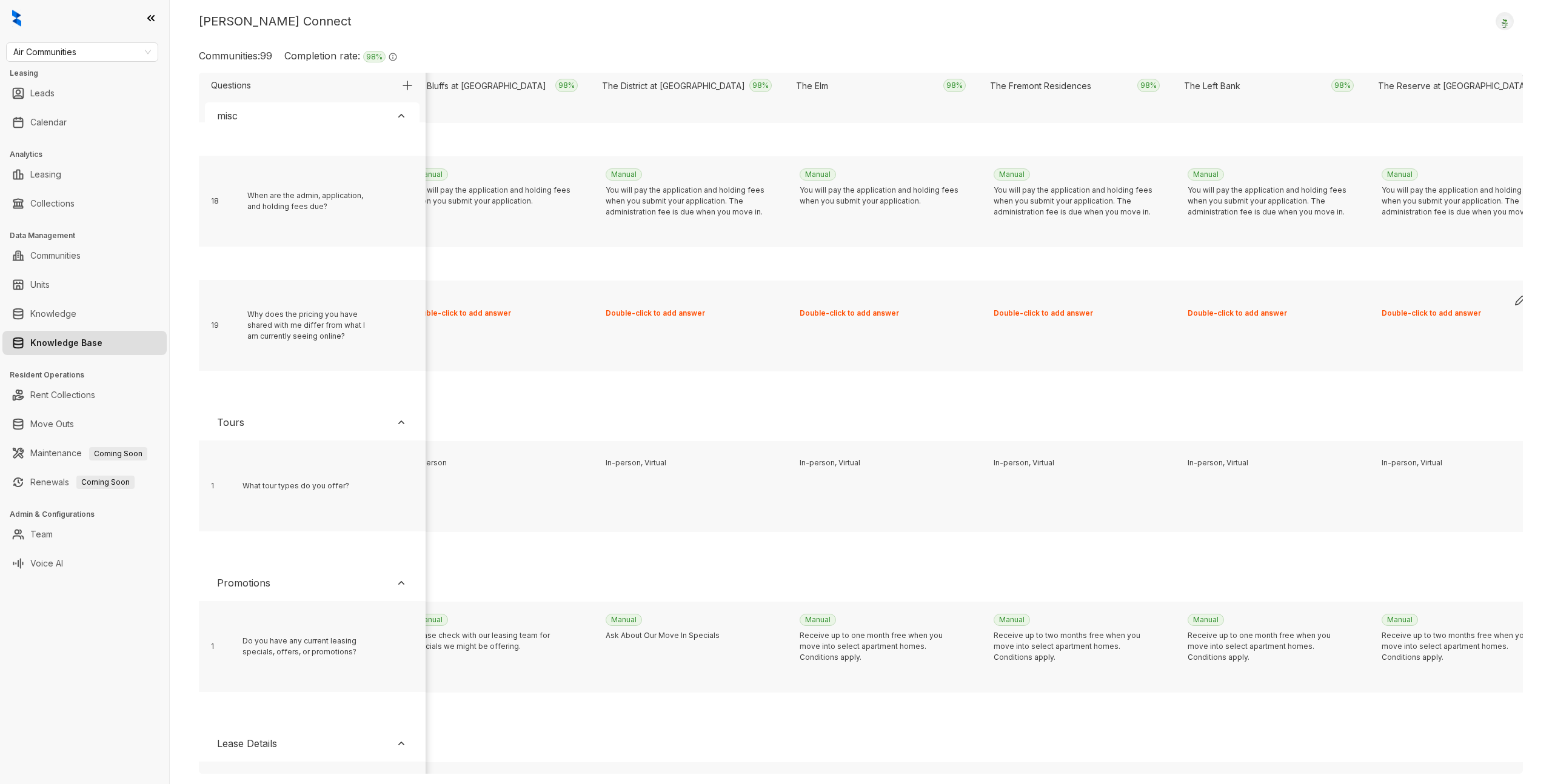
click at [1409, 319] on div "Double-click to add answer" at bounding box center [1463, 328] width 175 height 83
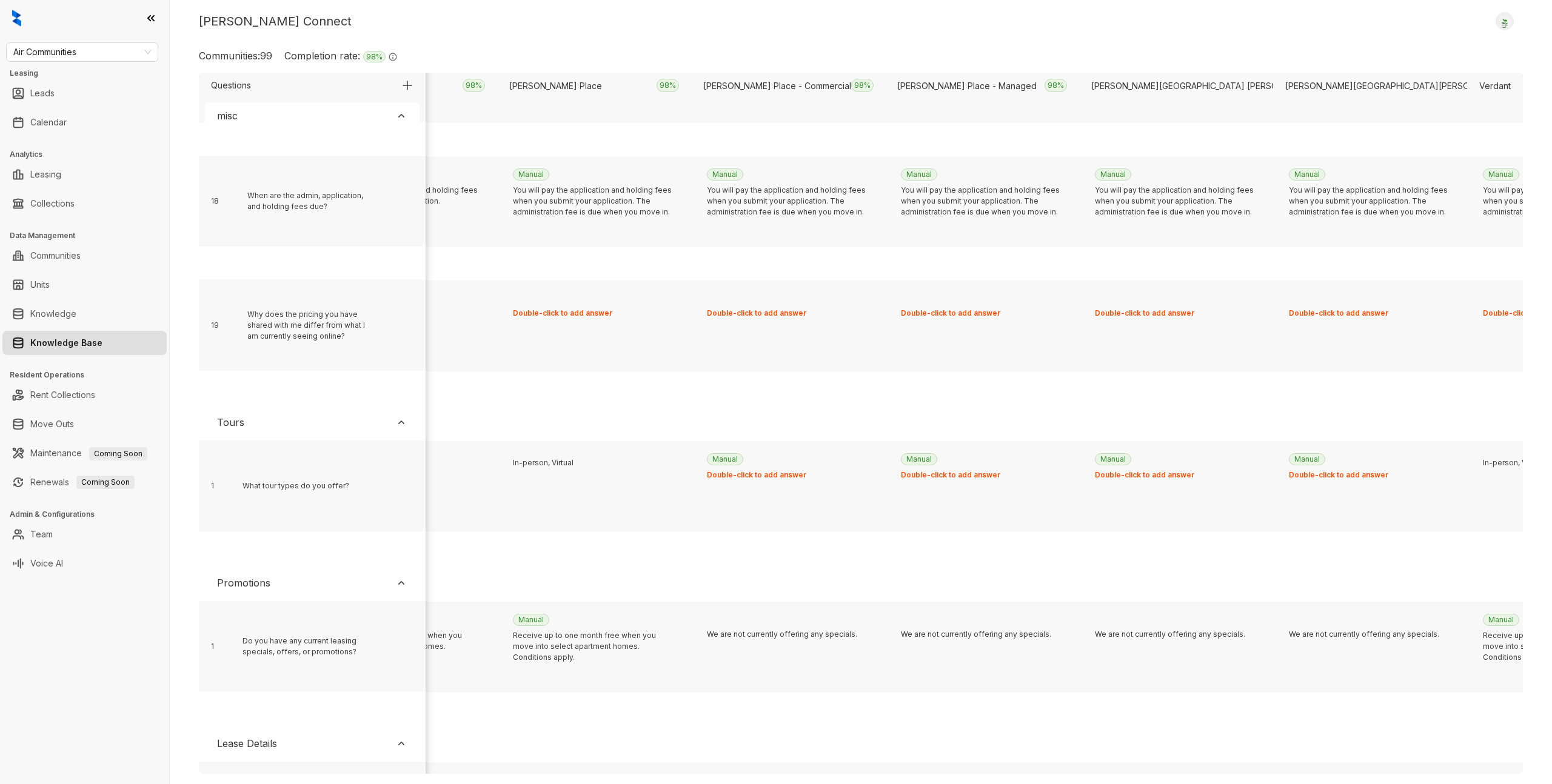
scroll to position [4684, 16397]
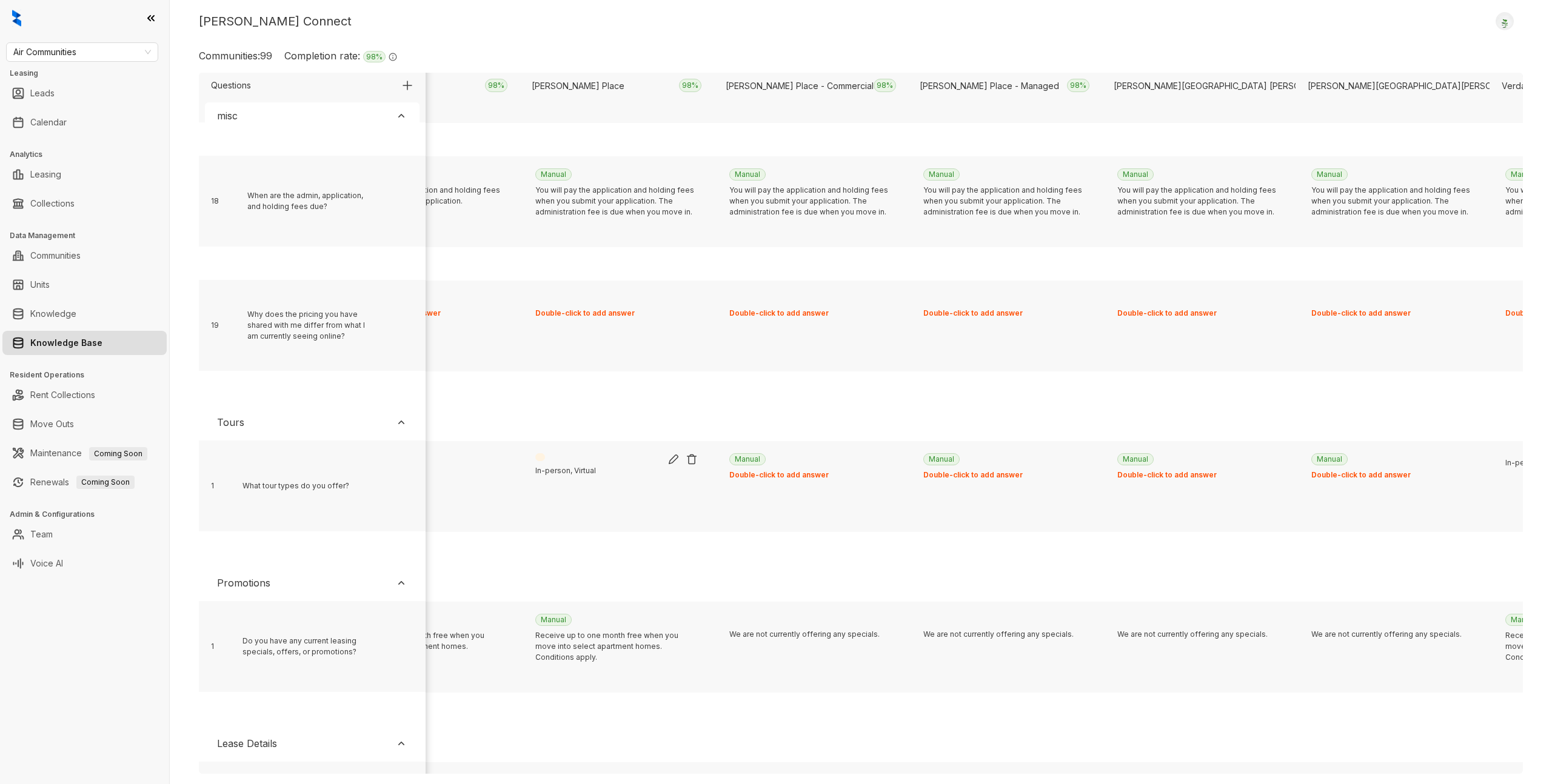
click at [567, 477] on div "In-person, Virtual" at bounding box center [616, 501] width 163 height 71
click at [77, 318] on link "Knowledge" at bounding box center [53, 314] width 46 height 24
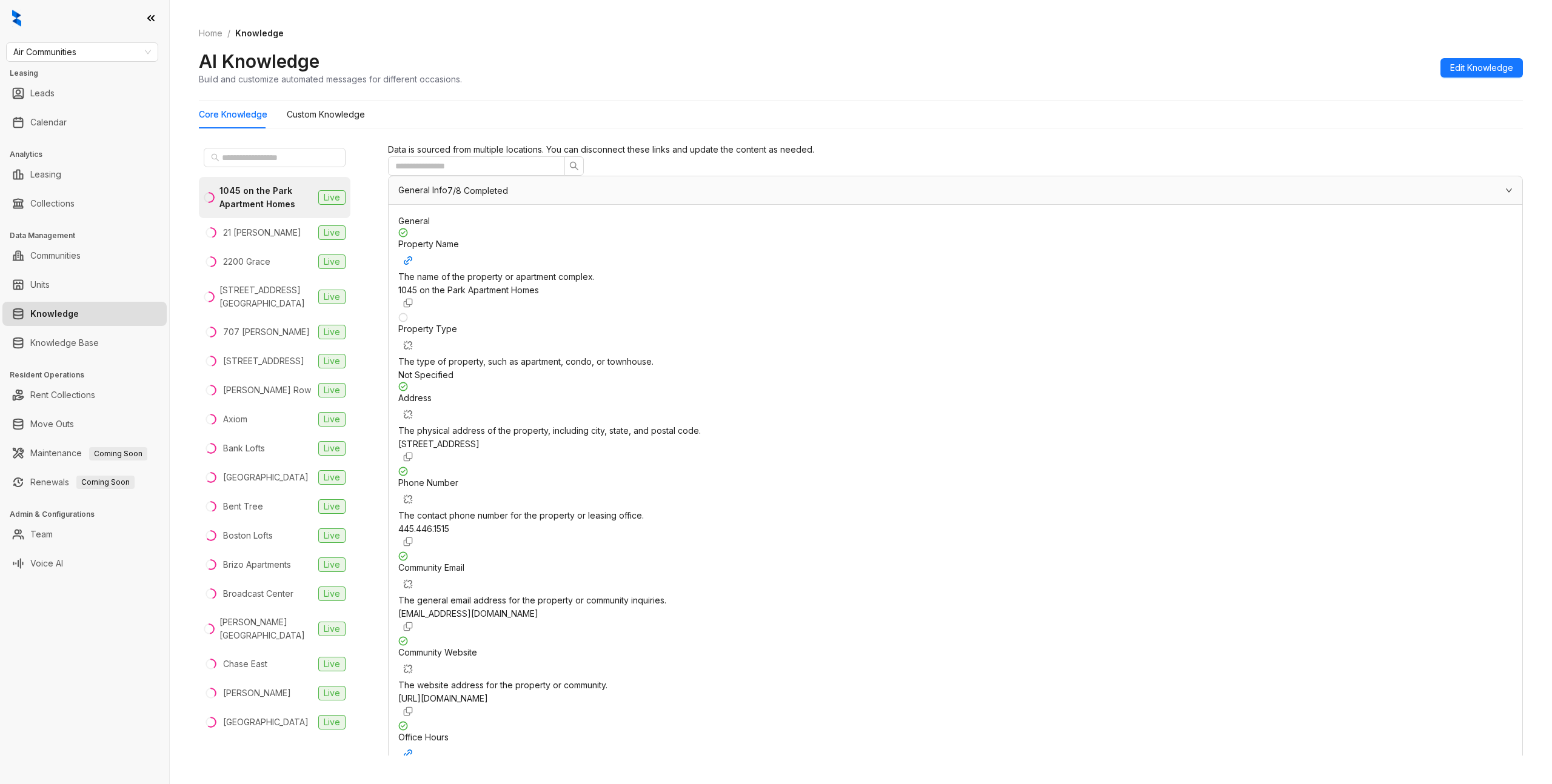
click at [1077, 110] on div "Core Knowledge Custom Knowledge" at bounding box center [861, 114] width 1324 height 28
click at [1138, 197] on div "General Info 7/8 Completed" at bounding box center [948, 190] width 1100 height 13
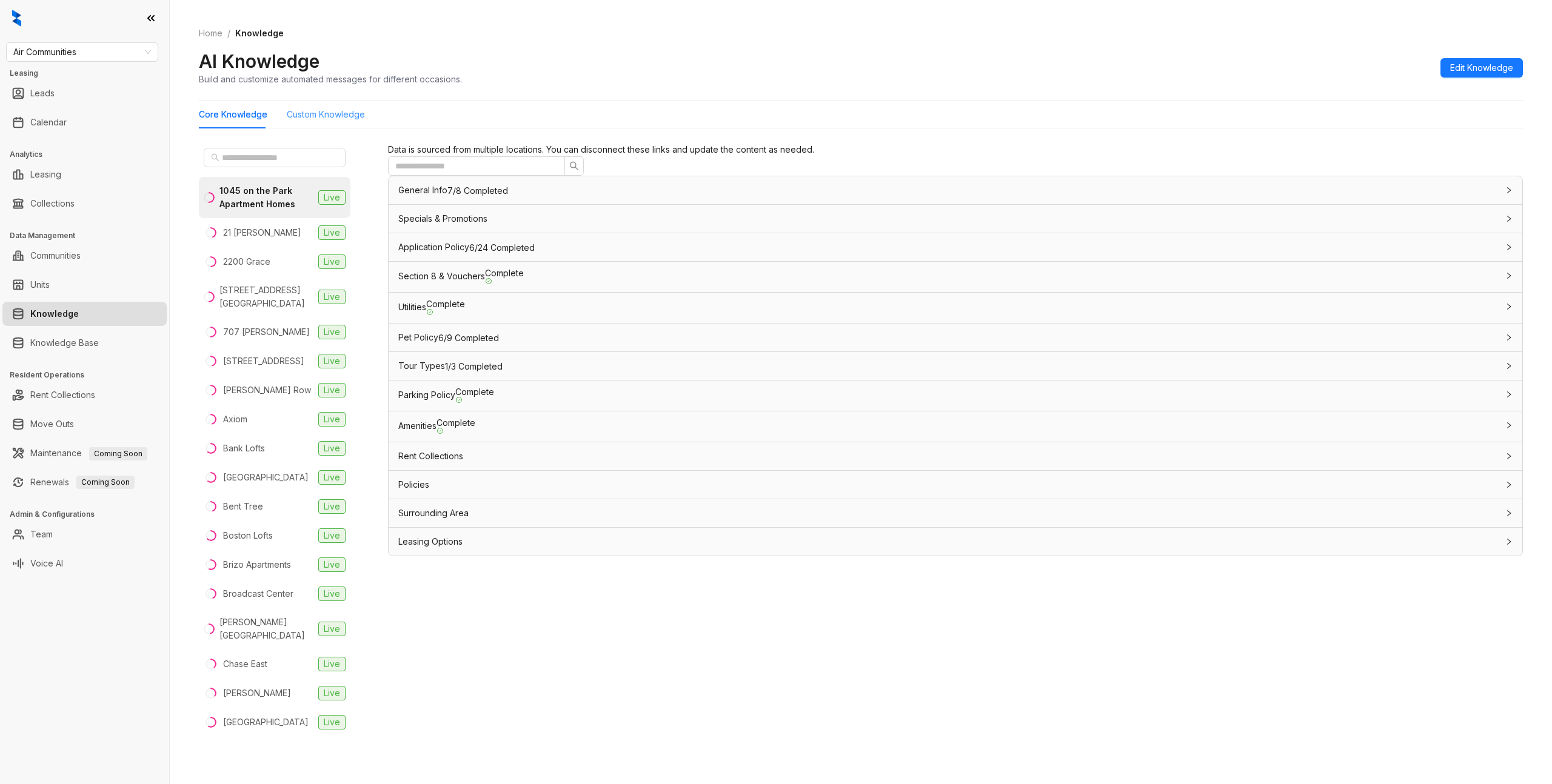
click at [353, 125] on div "Custom Knowledge" at bounding box center [326, 114] width 78 height 28
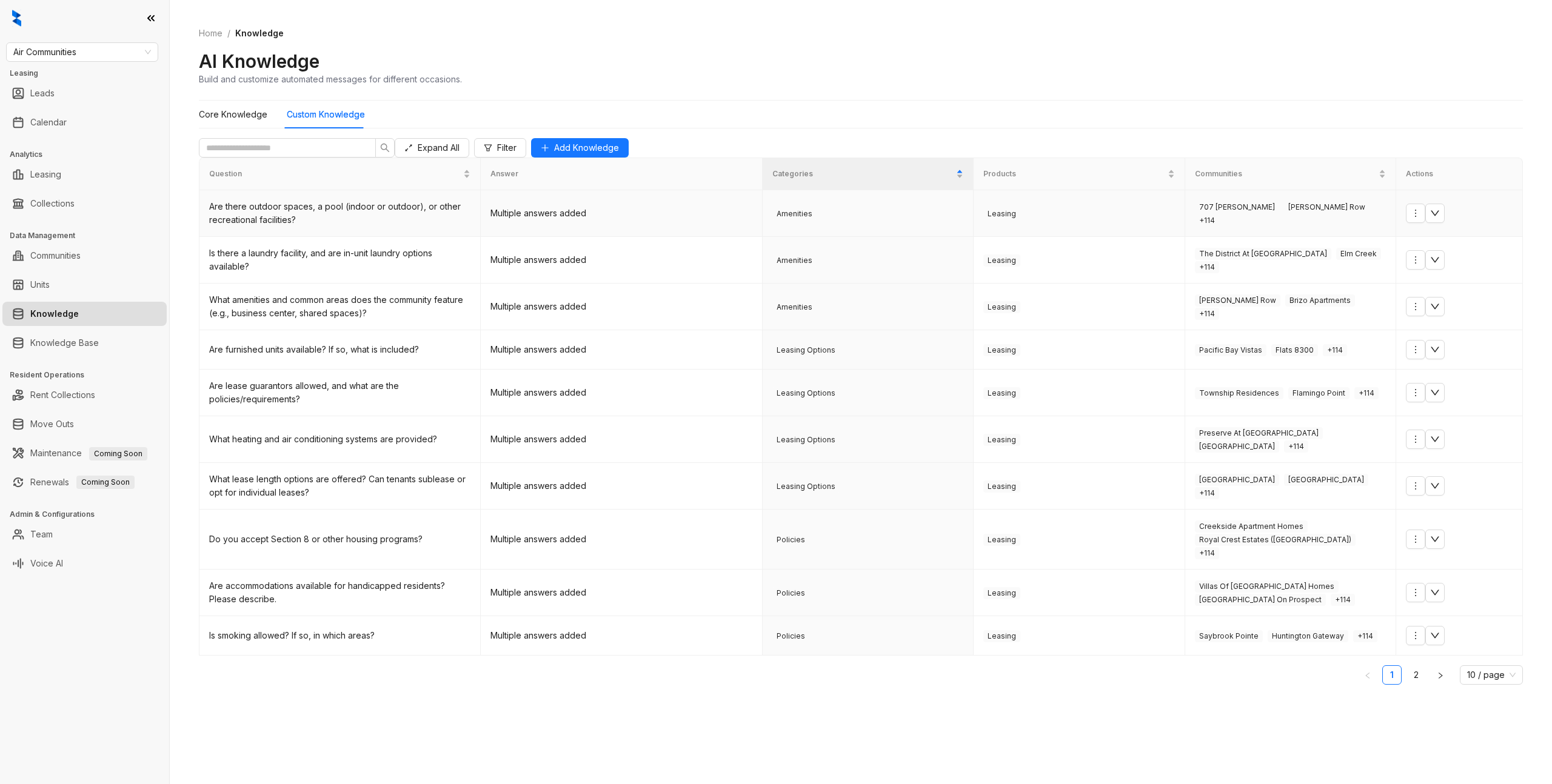
drag, startPoint x: 579, startPoint y: 228, endPoint x: 586, endPoint y: 228, distance: 7.0
click at [584, 228] on td "Multiple answers added" at bounding box center [621, 214] width 281 height 47
click at [1440, 218] on icon "down" at bounding box center [1434, 213] width 9 height 9
click at [1444, 236] on td at bounding box center [1460, 214] width 126 height 47
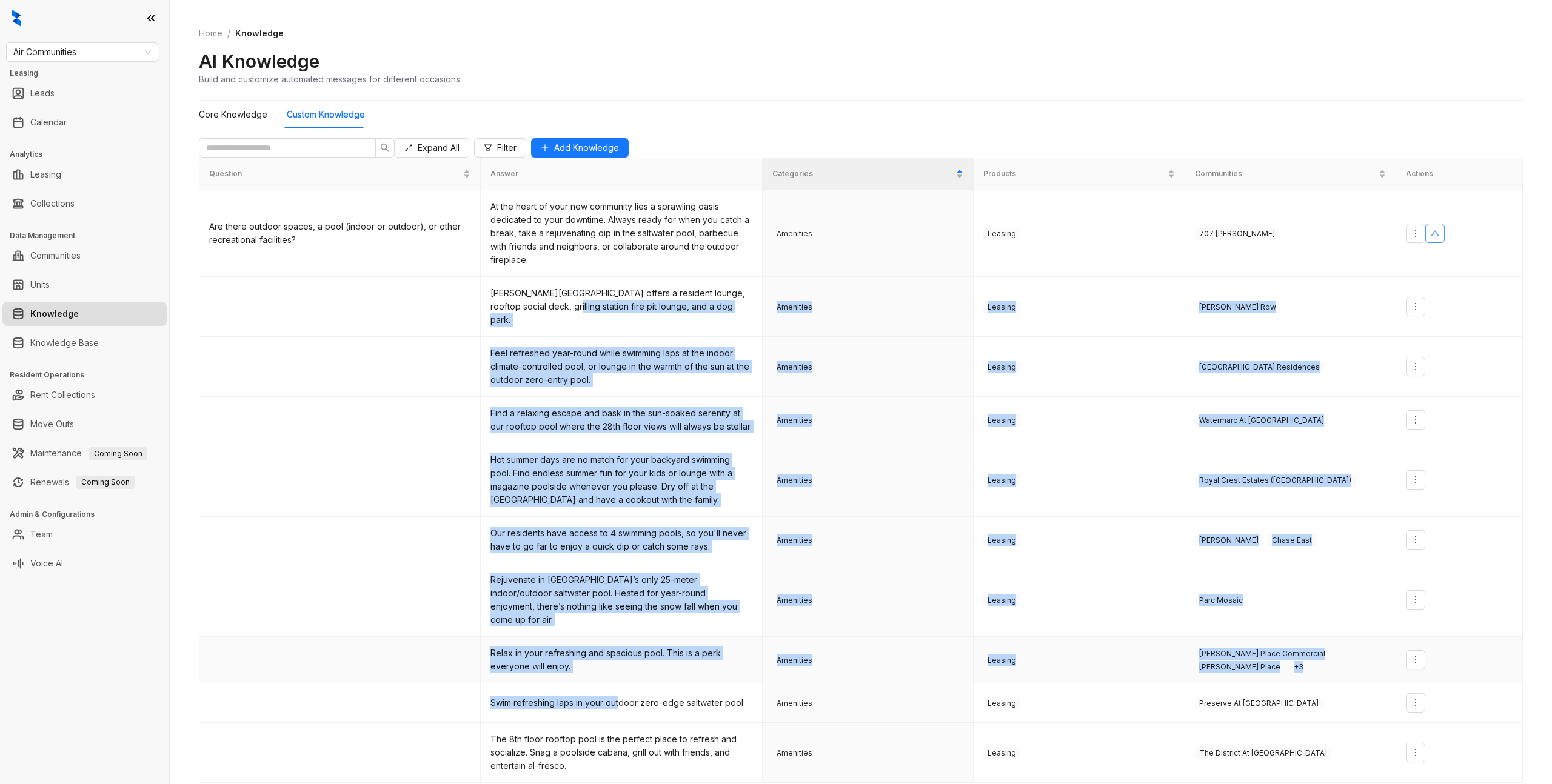
drag, startPoint x: 541, startPoint y: 321, endPoint x: 622, endPoint y: 695, distance: 382.7
click at [622, 701] on tbody "Are there outdoor spaces, a pool (indoor or outdoor), or other recreational fac…" at bounding box center [861, 487] width 1324 height 593
drag, startPoint x: 612, startPoint y: 476, endPoint x: 966, endPoint y: 217, distance: 438.6
click at [613, 475] on td "Hot summer days are no match for your backyard swimming pool. Find endless summ…" at bounding box center [621, 481] width 281 height 73
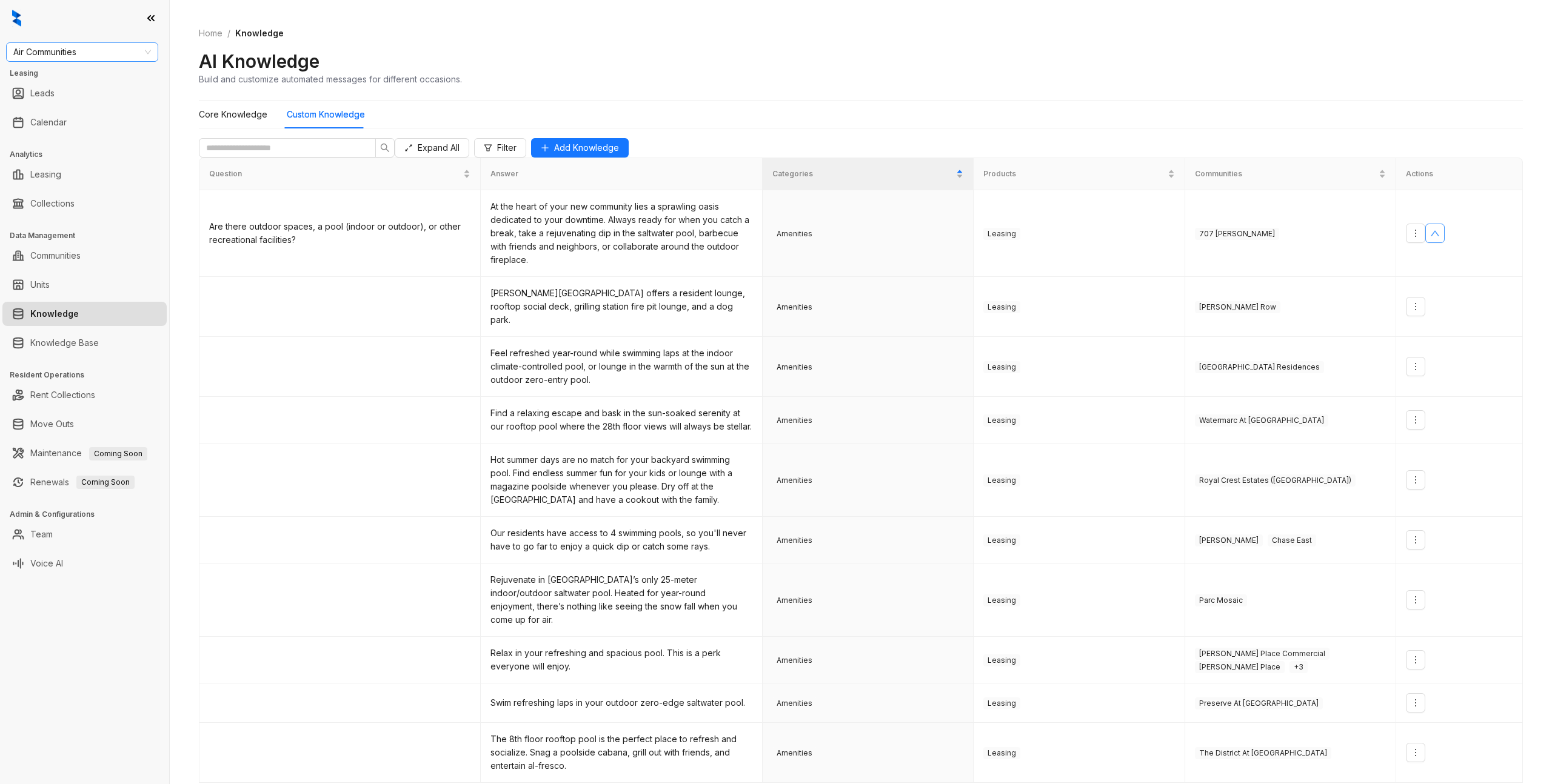
click at [118, 58] on span "Air Communities" at bounding box center [82, 52] width 138 height 18
type input "***"
click at [71, 77] on div "Haus Group" at bounding box center [82, 76] width 133 height 13
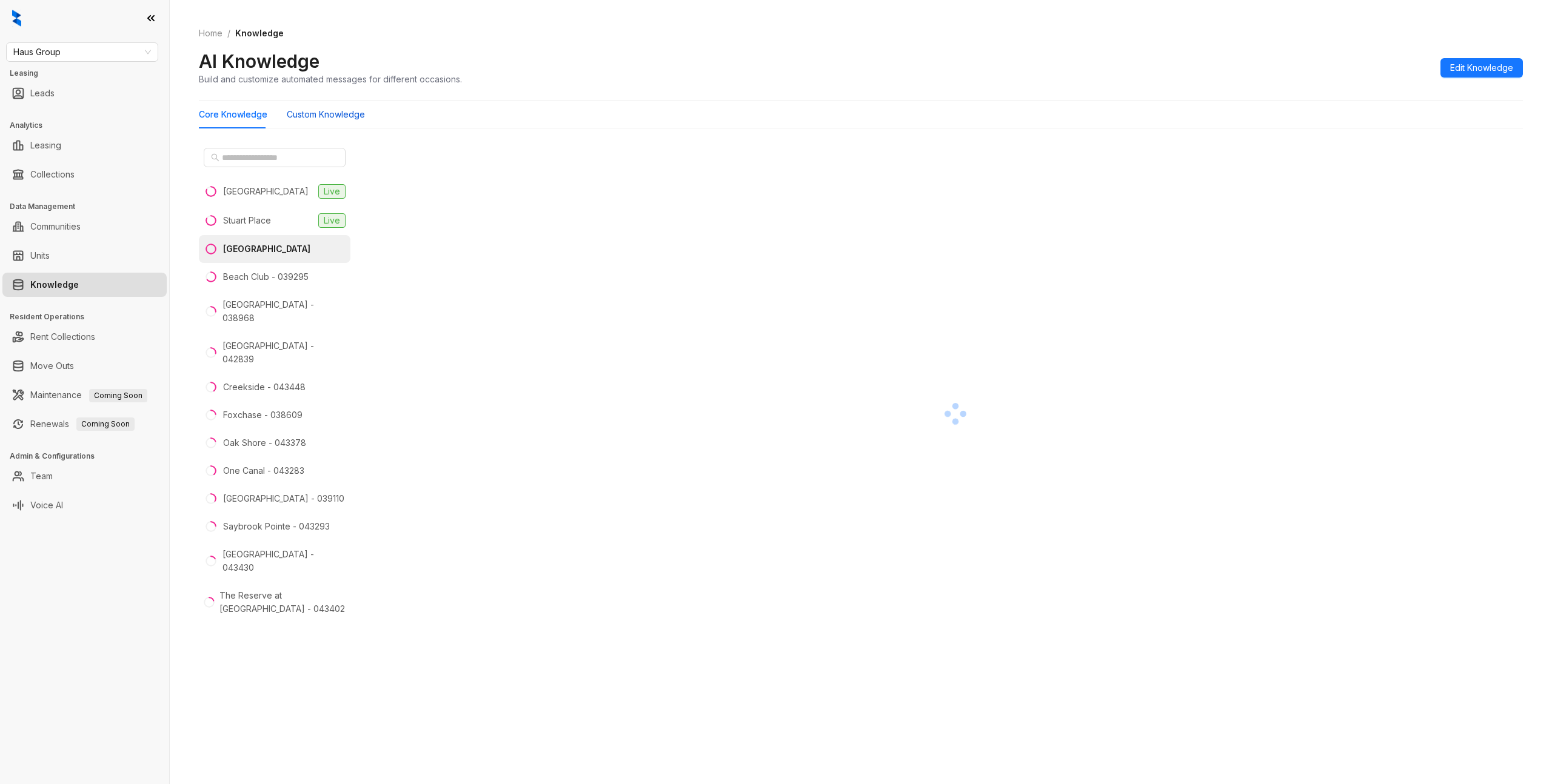
click at [292, 108] on Knowledge "Custom Knowledge" at bounding box center [326, 114] width 78 height 13
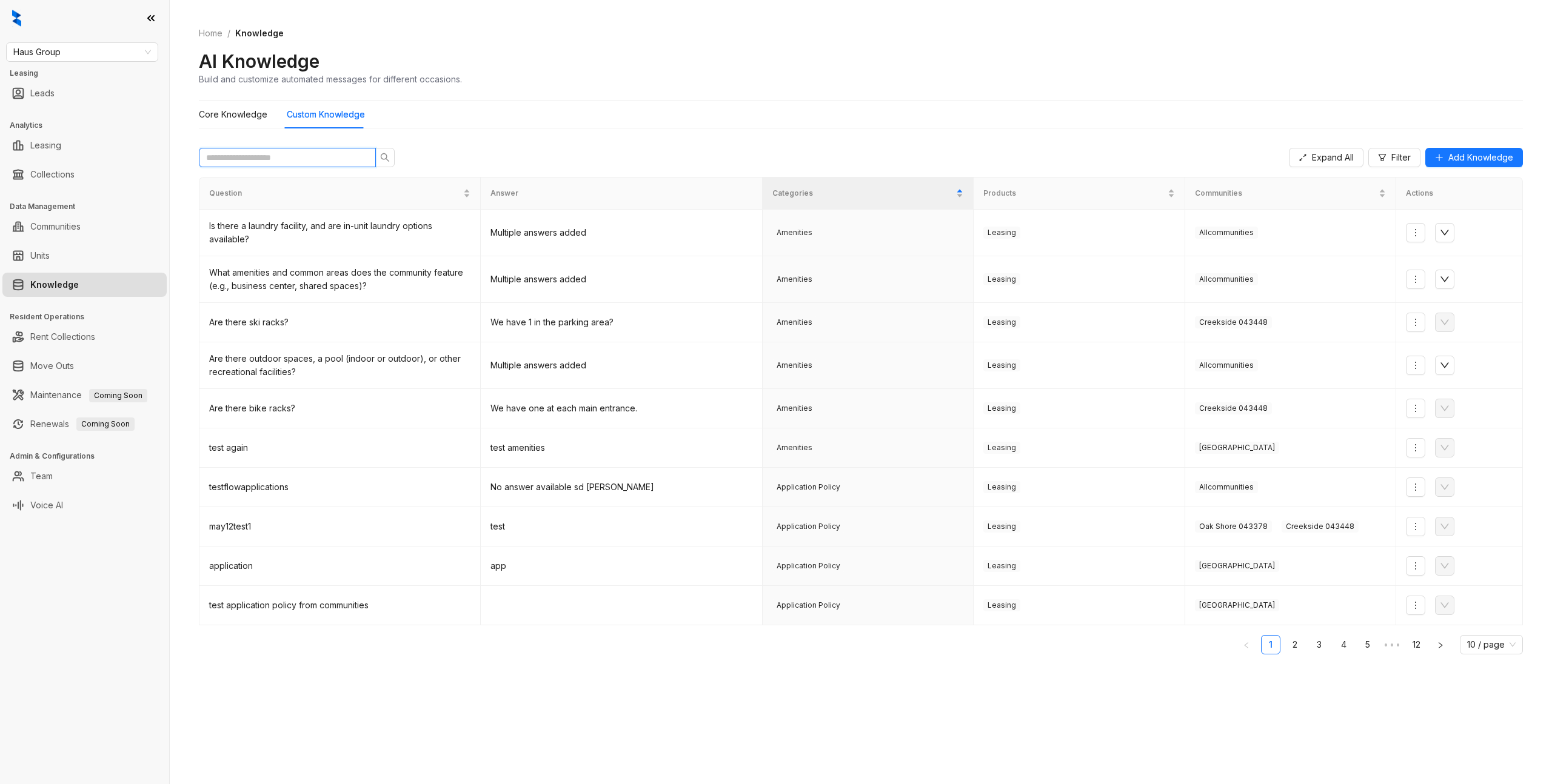
click at [245, 157] on input "text" at bounding box center [283, 157] width 153 height 13
type input "**"
click at [383, 695] on div "Expand All Filter Add Knowledge Question Answer Categories Products Communities…" at bounding box center [861, 443] width 1324 height 608
click at [114, 657] on div "Haus Group Leasing Leads Analytics Leasing Collections Data Management Communit…" at bounding box center [84, 392] width 169 height 784
click at [677, 65] on div "AI Knowledge Build and customize automated messages for different occasions." at bounding box center [861, 68] width 1324 height 36
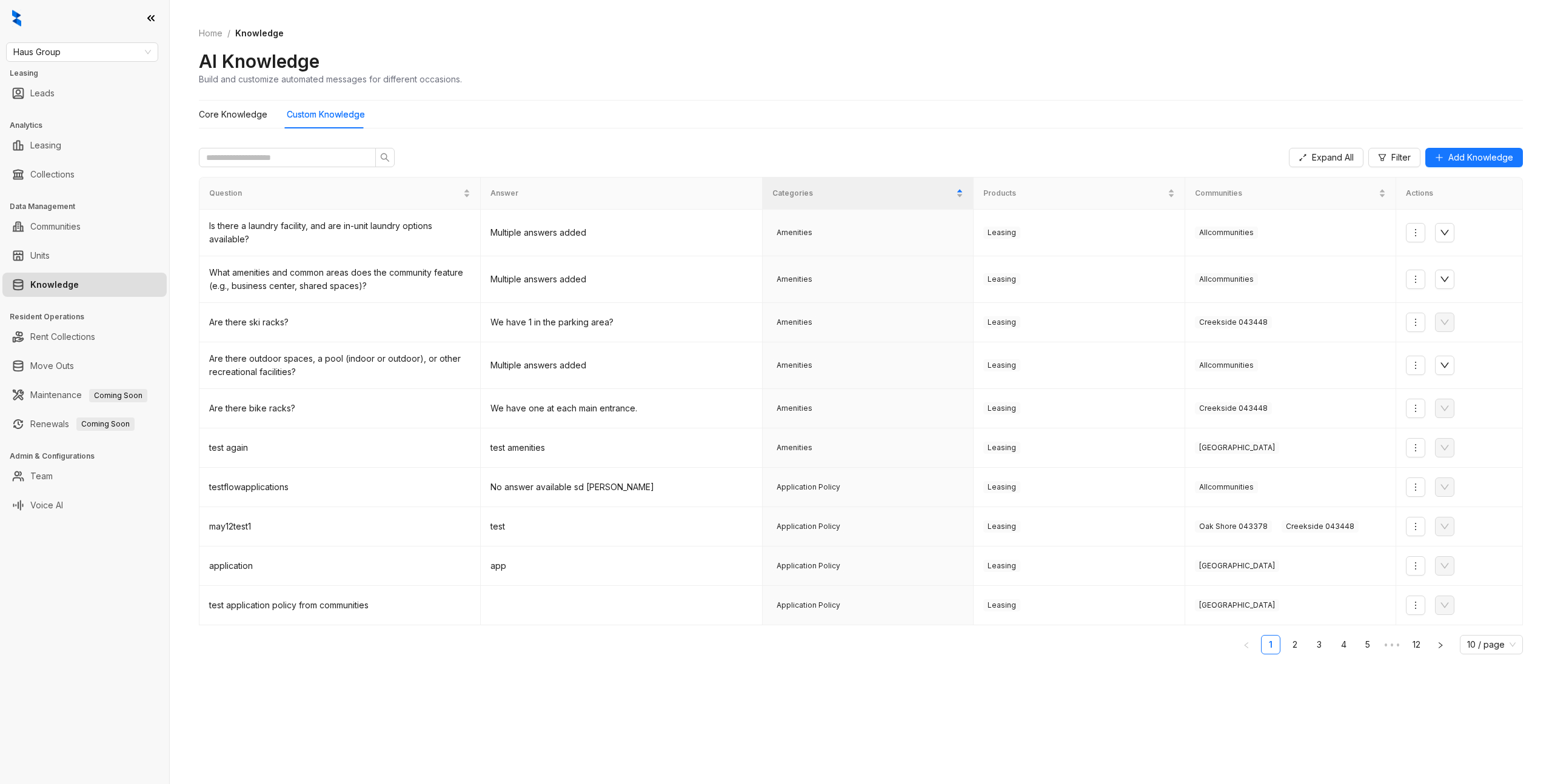
click at [669, 64] on div "AI Knowledge Build and customize automated messages for different occasions." at bounding box center [861, 68] width 1324 height 36
